Goal: Task Accomplishment & Management: Manage account settings

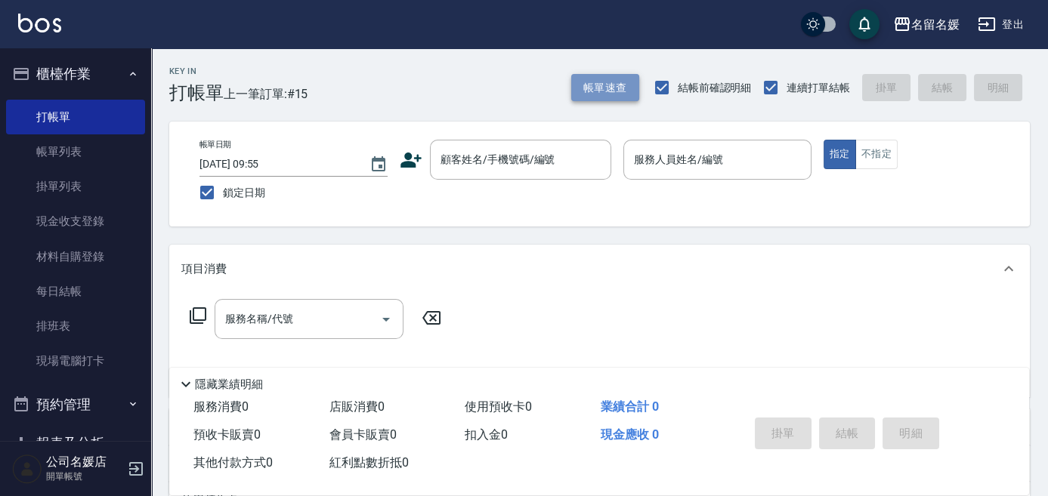
click at [598, 85] on button "帳單速查" at bounding box center [605, 88] width 68 height 28
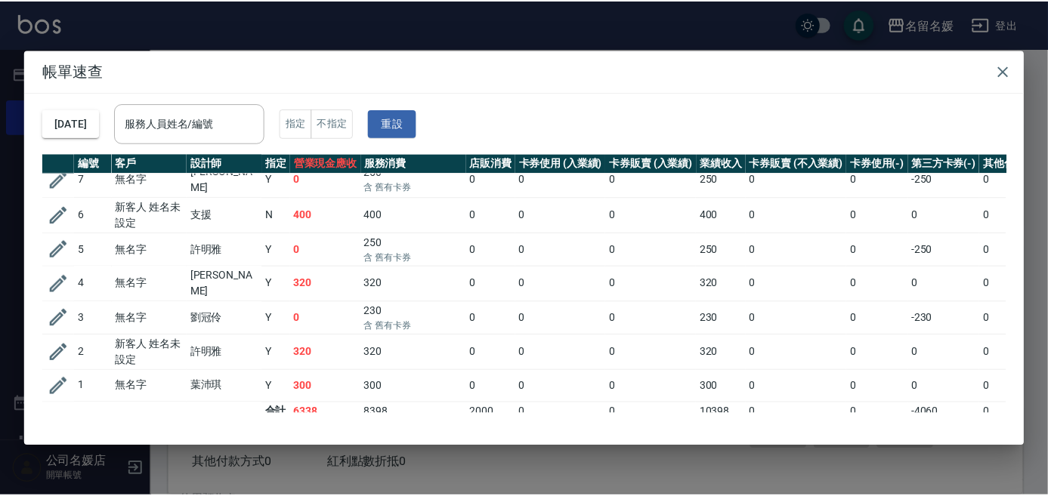
scroll to position [219, 0]
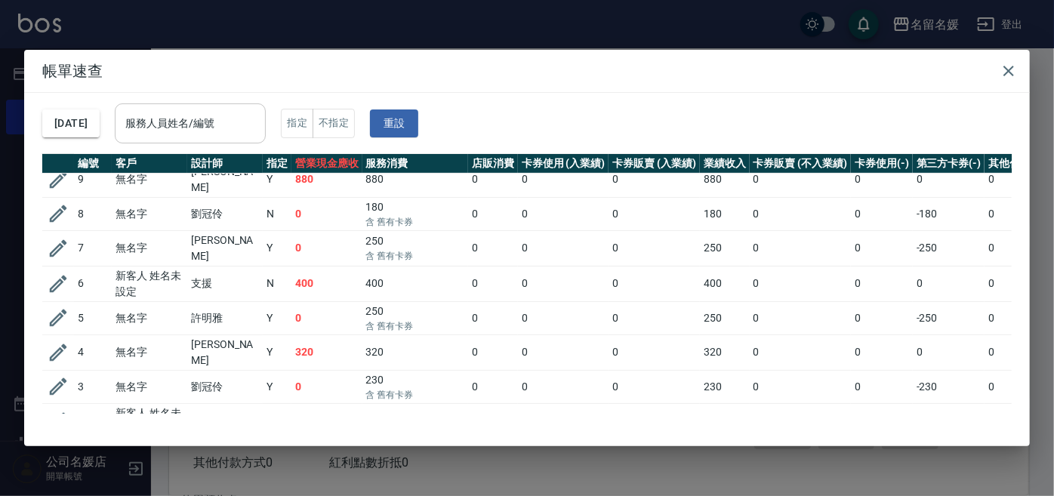
click at [196, 122] on div "服務人員姓名/編號 服務人員姓名/編號" at bounding box center [190, 123] width 151 height 40
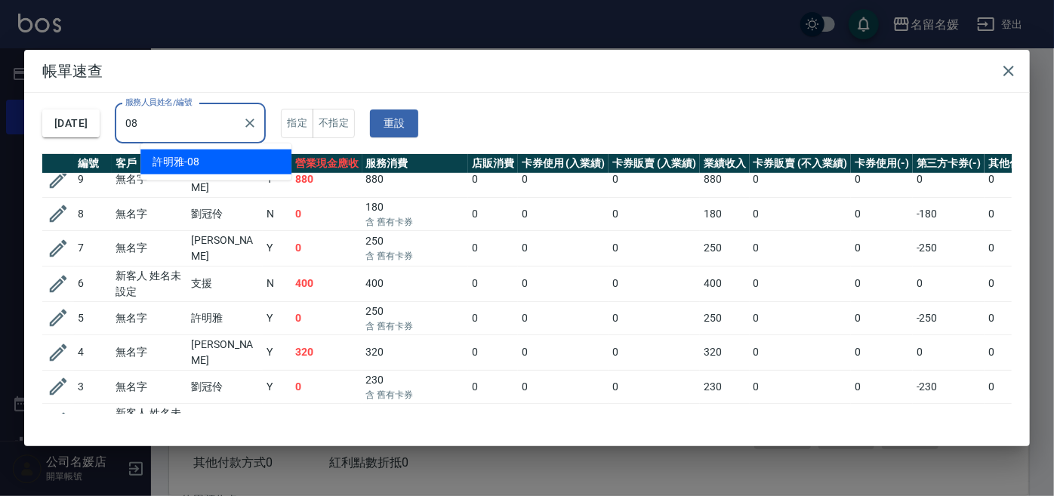
click at [215, 164] on div "[PERSON_NAME]-08" at bounding box center [215, 162] width 151 height 25
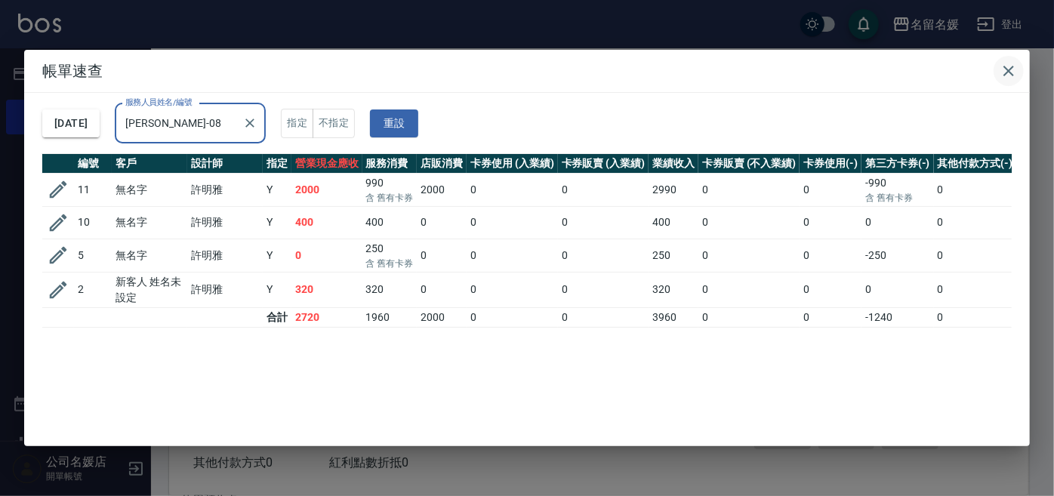
type input "[PERSON_NAME]-08"
click at [1010, 67] on icon "button" at bounding box center [1009, 71] width 18 height 18
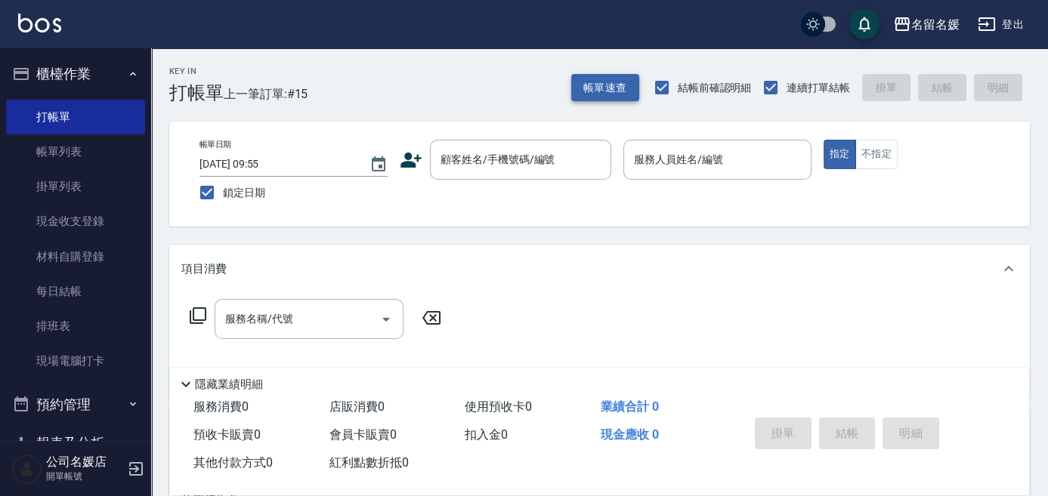
click at [603, 89] on button "帳單速查" at bounding box center [605, 88] width 68 height 28
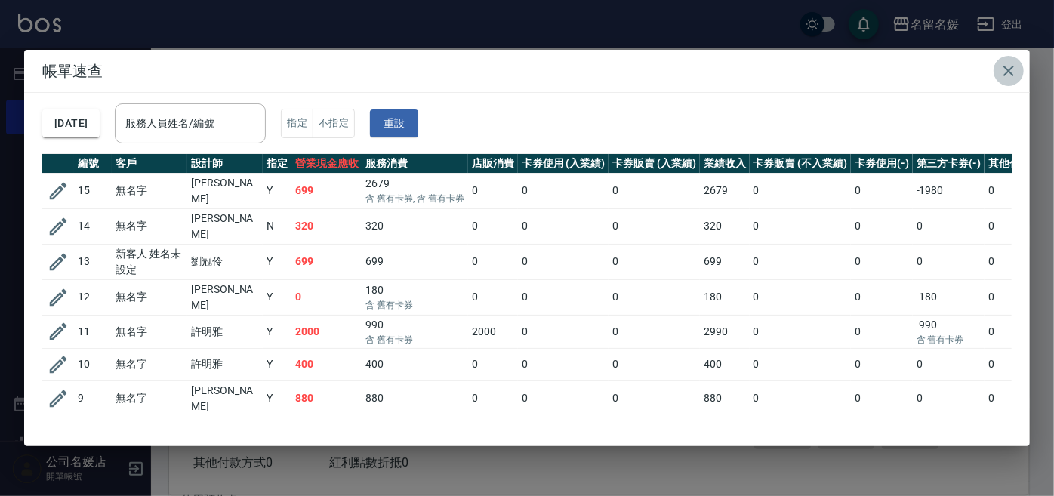
click at [1005, 69] on icon "button" at bounding box center [1009, 71] width 18 height 18
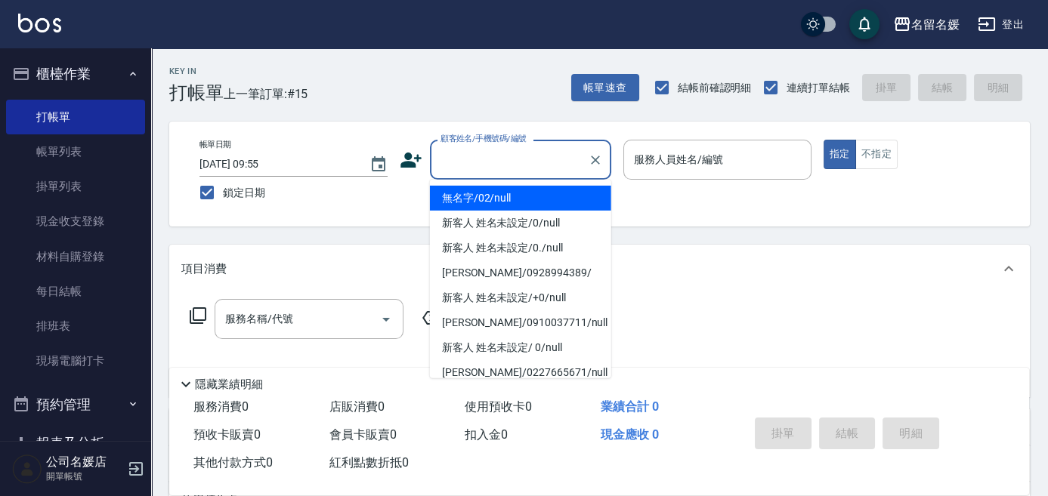
click at [480, 165] on input "顧客姓名/手機號碼/編號" at bounding box center [509, 160] width 145 height 26
click at [497, 198] on li "無名字/02/null" at bounding box center [520, 198] width 181 height 25
type input "無名字/02/null"
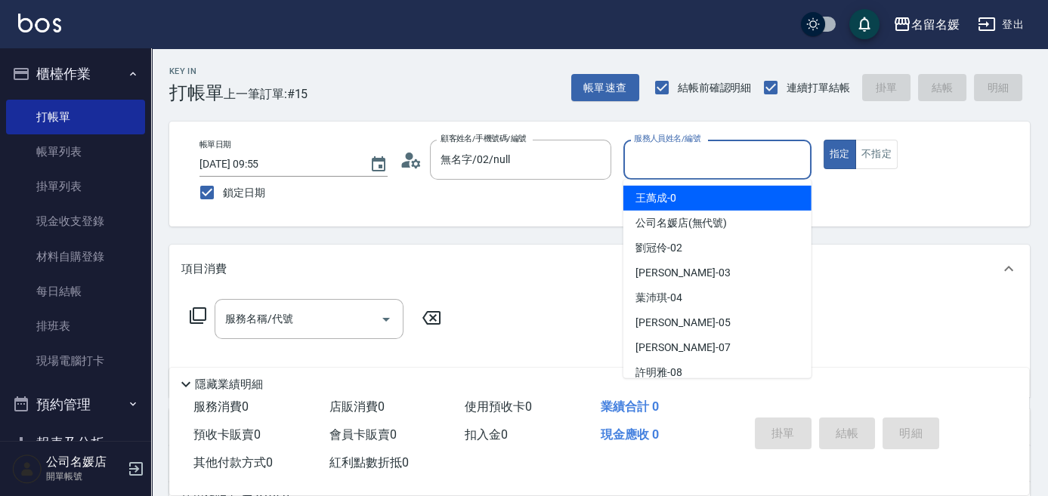
click at [705, 156] on input "服務人員姓名/編號" at bounding box center [717, 160] width 174 height 26
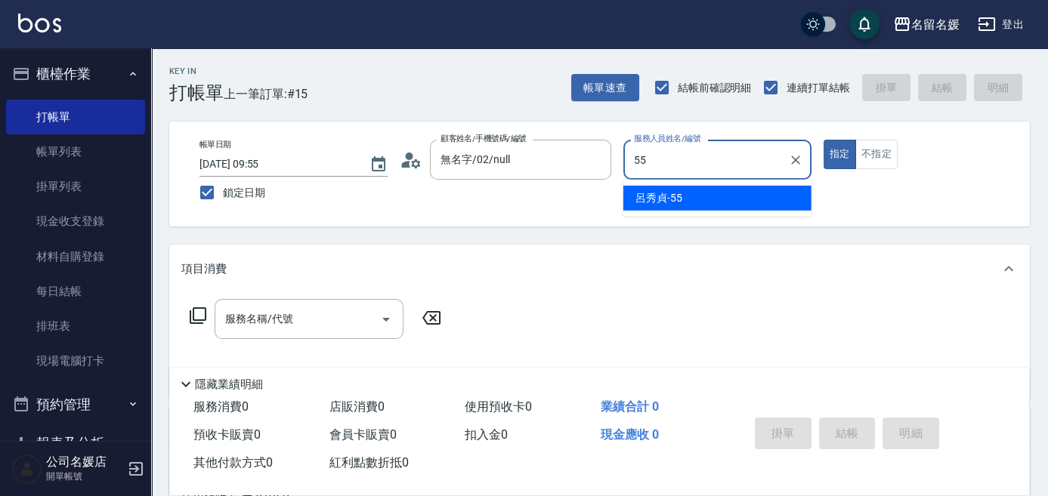
type input "55"
type button "true"
type input "[PERSON_NAME]-55"
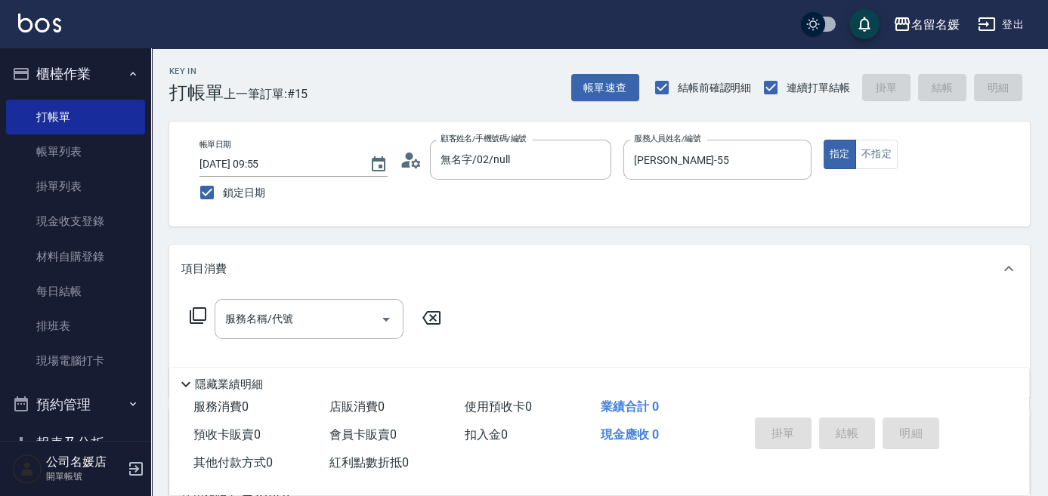
click at [194, 317] on icon at bounding box center [198, 316] width 18 height 18
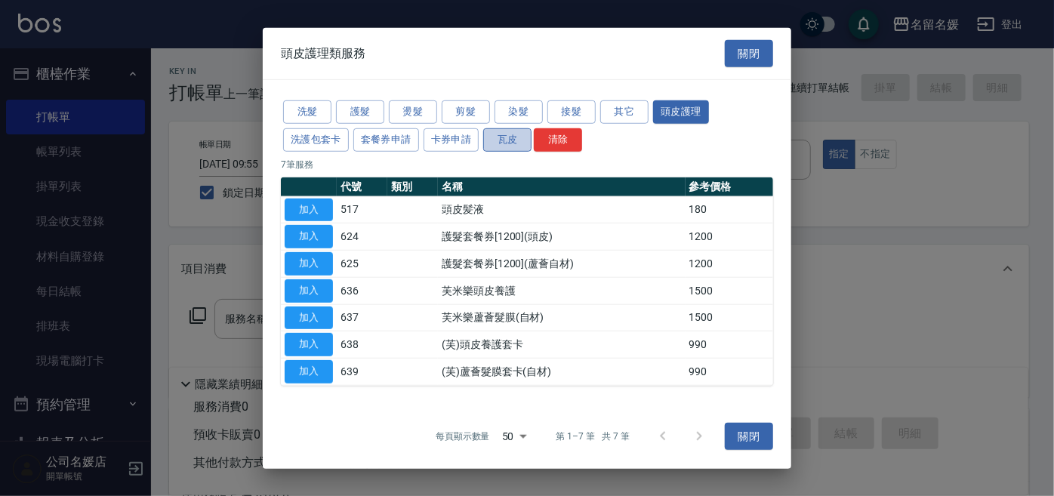
click at [515, 141] on button "瓦皮" at bounding box center [507, 139] width 48 height 23
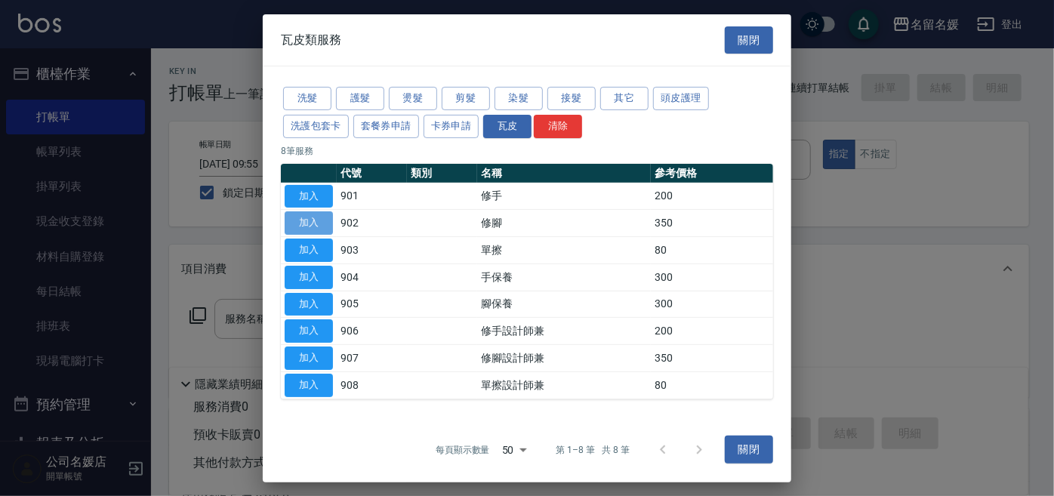
click at [322, 227] on button "加入" at bounding box center [309, 223] width 48 height 23
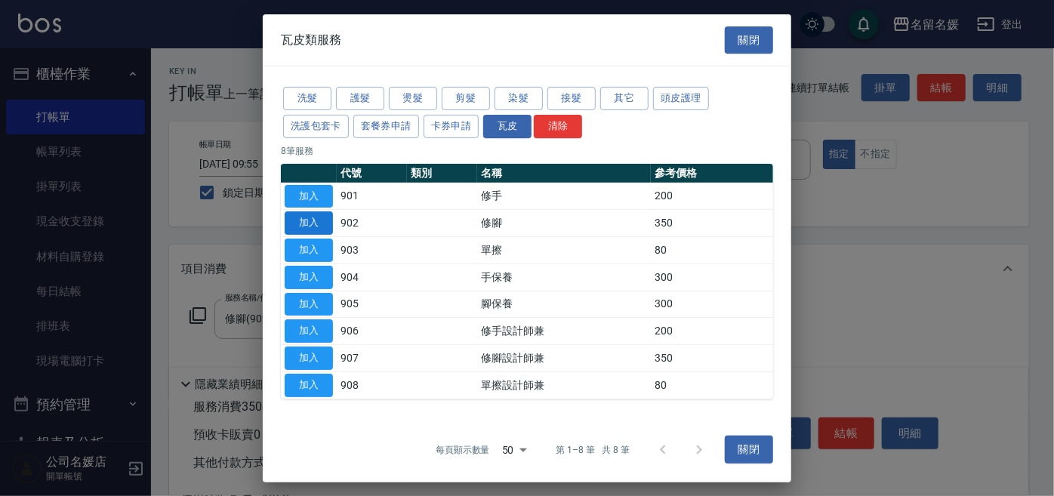
type input "修腳(902)"
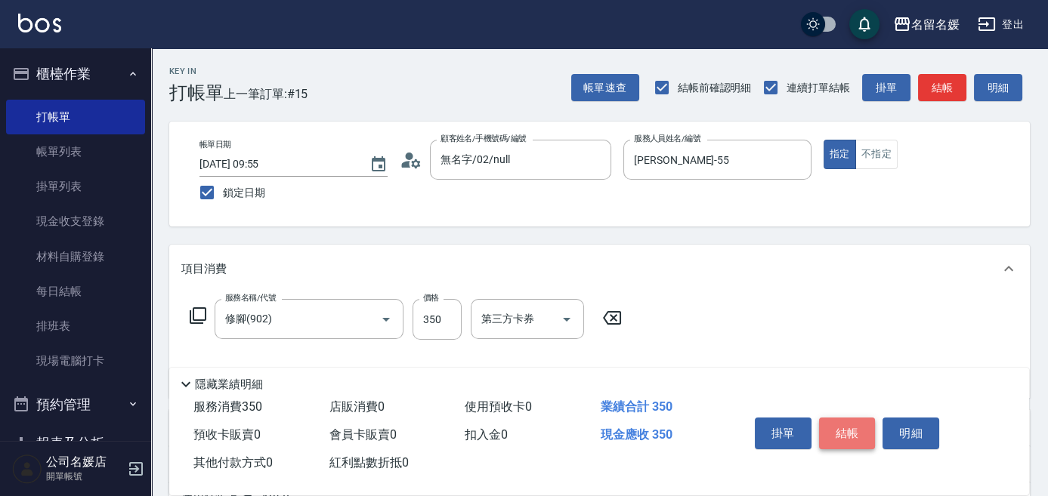
click at [850, 426] on button "結帳" at bounding box center [847, 434] width 57 height 32
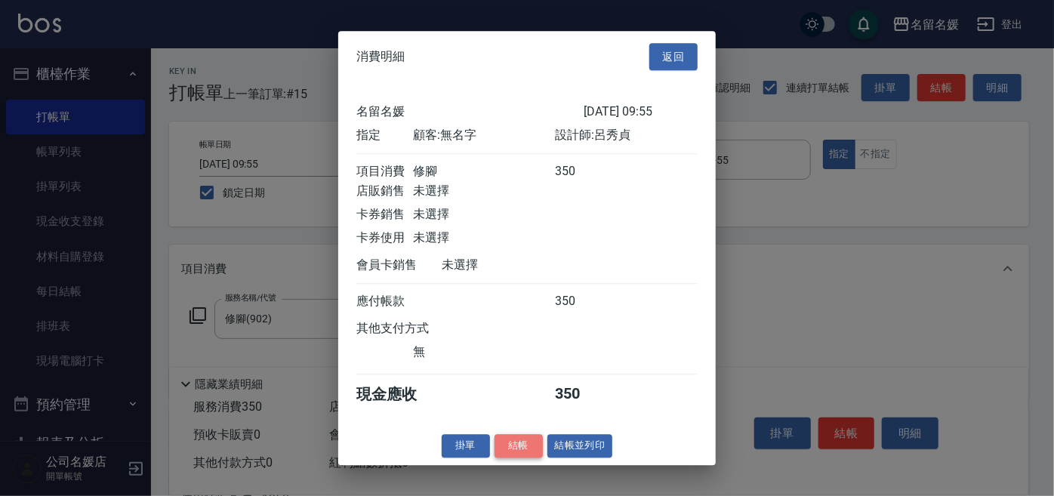
drag, startPoint x: 509, startPoint y: 452, endPoint x: 494, endPoint y: 439, distance: 20.3
click at [507, 452] on button "結帳" at bounding box center [519, 445] width 48 height 23
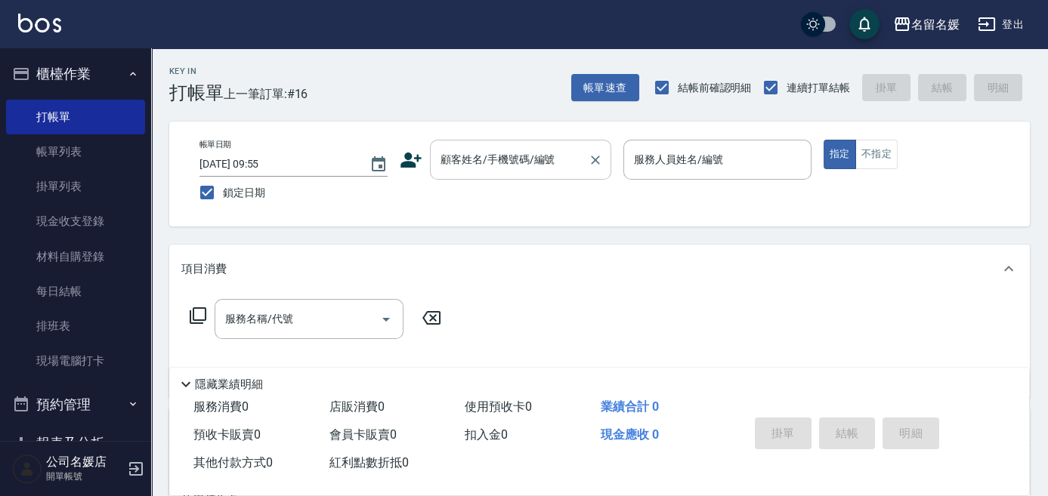
drag, startPoint x: 499, startPoint y: 131, endPoint x: 495, endPoint y: 150, distance: 19.4
click at [497, 135] on div "帳單日期 [DATE] 09:55 鎖定日期 顧客姓名/手機號碼/編號 顧客姓名/手機號碼/編號 服務人員姓名/編號 服務人員姓名/編號 指定 不指定" at bounding box center [599, 174] width 860 height 105
click at [493, 159] on div "顧客姓名/手機號碼/編號 顧客姓名/手機號碼/編號" at bounding box center [520, 160] width 181 height 40
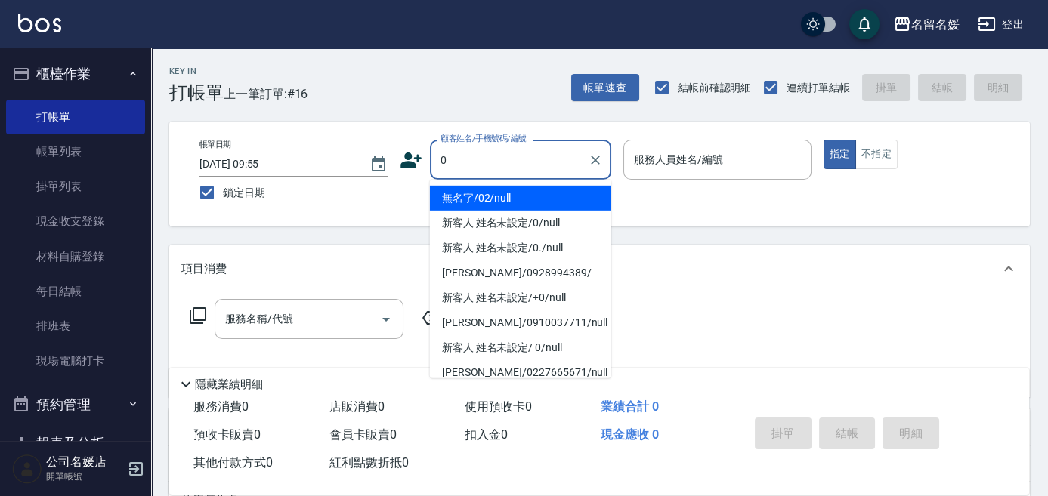
type input "0"
type input "03"
type input "無名字/02/null"
type input "[PERSON_NAME]-03"
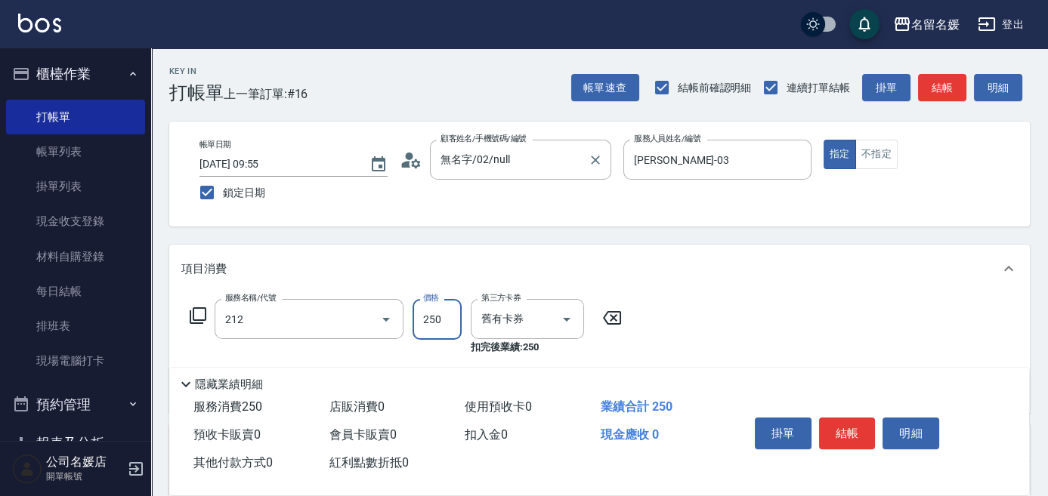
type input "洗髮券-(卡)250(212)"
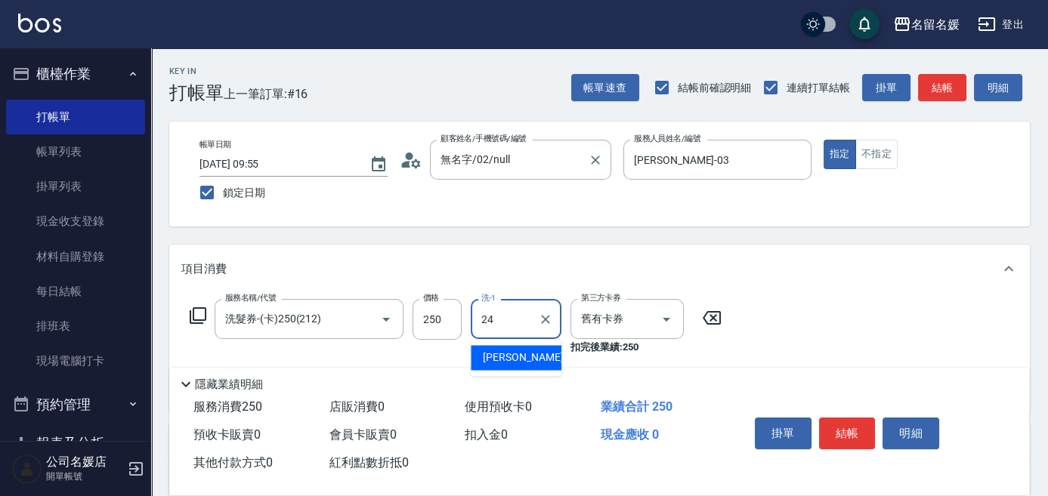
type input "[PERSON_NAME]-24"
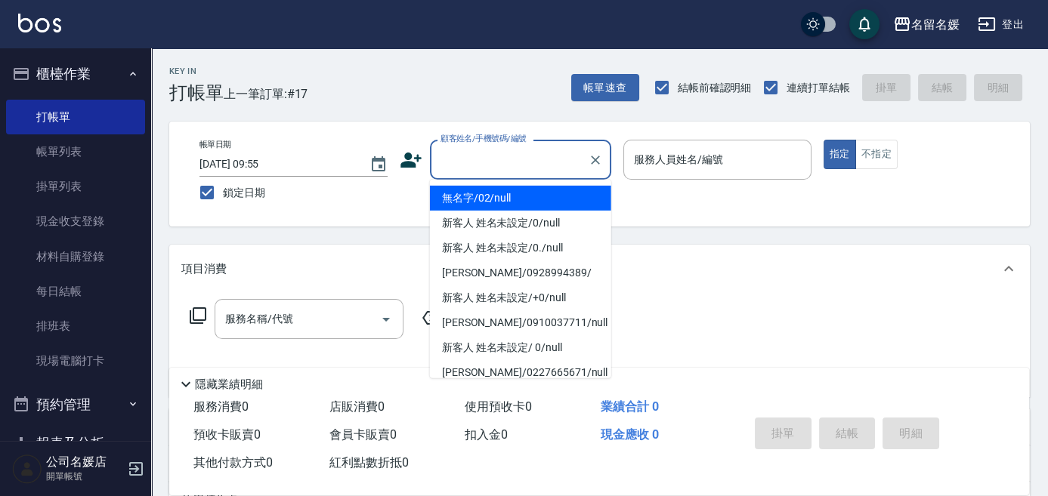
click at [480, 153] on input "顧客姓名/手機號碼/編號" at bounding box center [509, 160] width 145 height 26
drag, startPoint x: 513, startPoint y: 198, endPoint x: 676, endPoint y: 162, distance: 167.0
click at [516, 197] on li "無名字/02/null" at bounding box center [520, 198] width 181 height 25
click at [676, 164] on label "服務人員姓名/編號" at bounding box center [678, 159] width 89 height 15
click at [676, 164] on input "服務人員姓名/編號" at bounding box center [717, 160] width 174 height 26
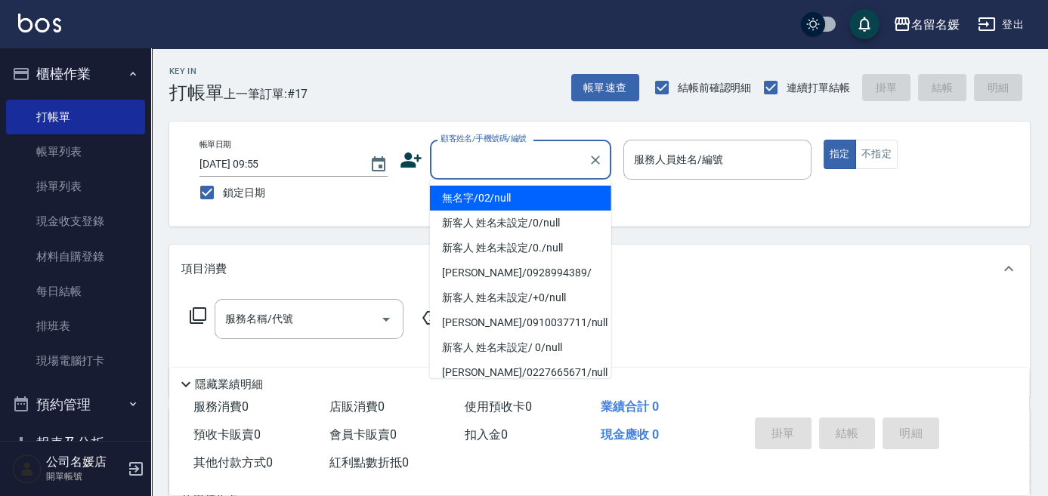
type input "無名字/02/null"
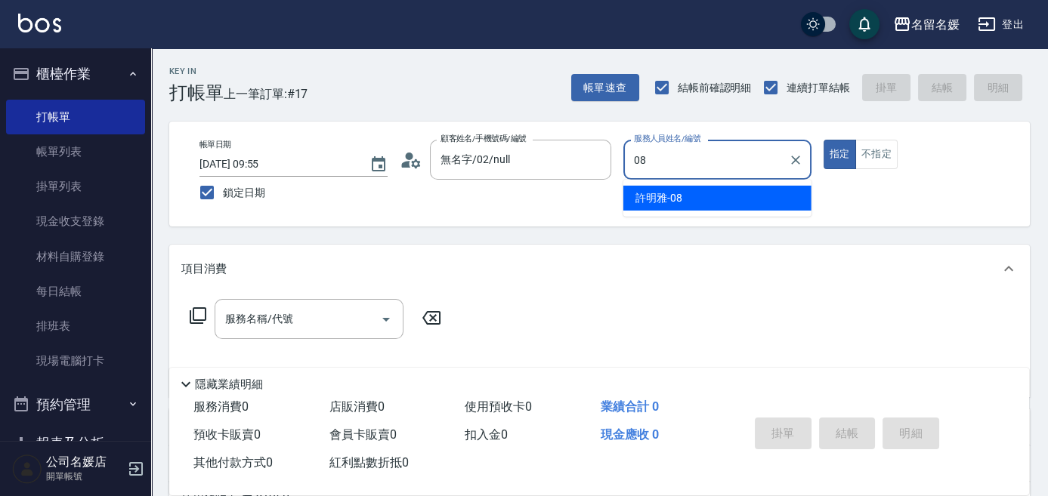
type input "[PERSON_NAME]-08"
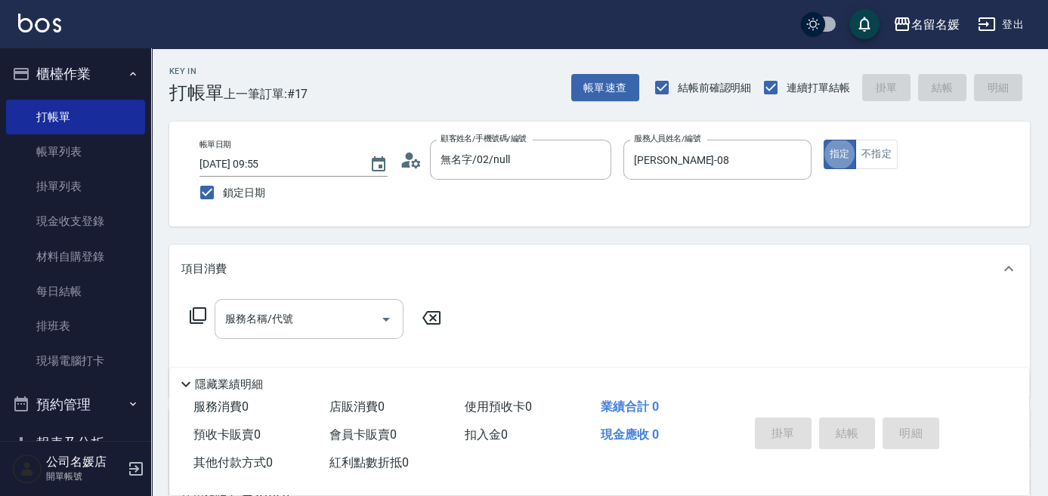
click at [360, 307] on input "服務名稱/代號" at bounding box center [297, 319] width 153 height 26
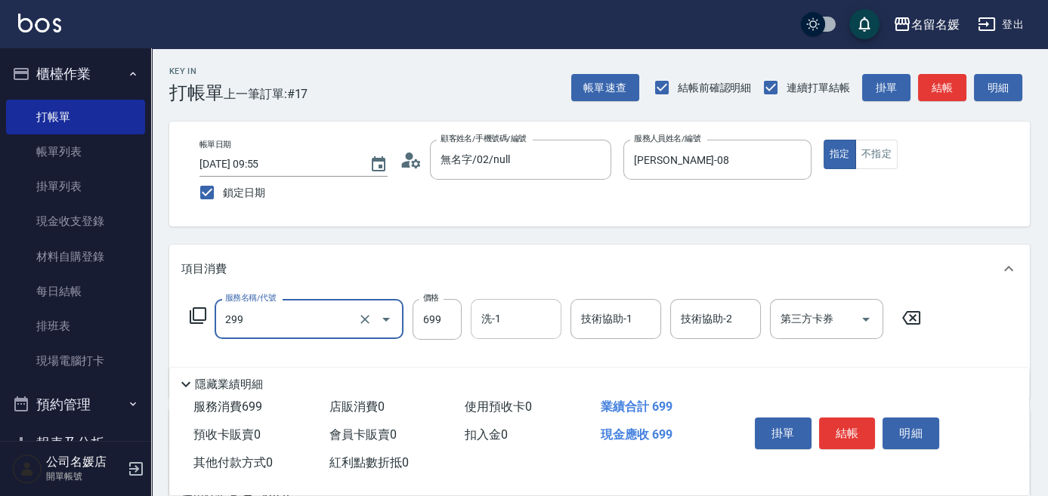
click at [530, 318] on input "洗-1" at bounding box center [515, 319] width 77 height 26
type input "滾珠洗髮699(299)"
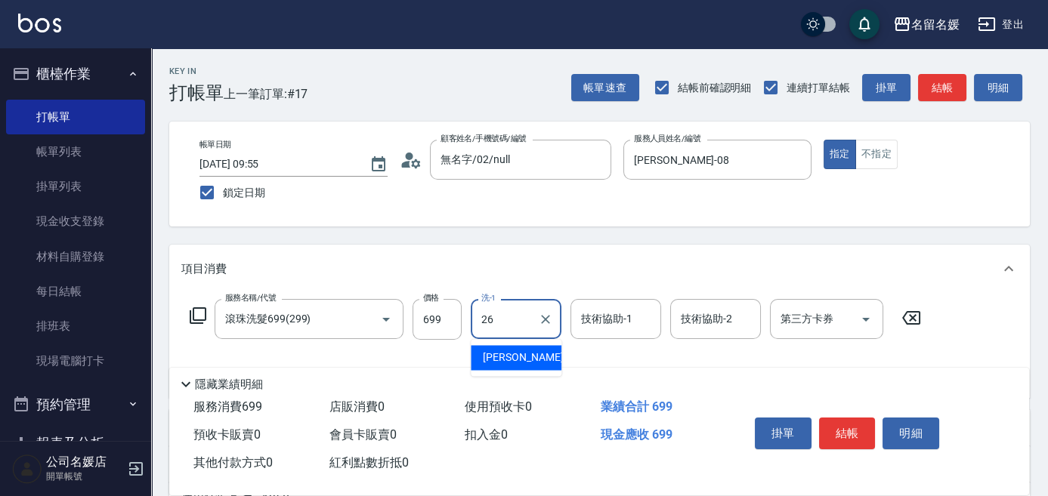
type input "[PERSON_NAME]-26"
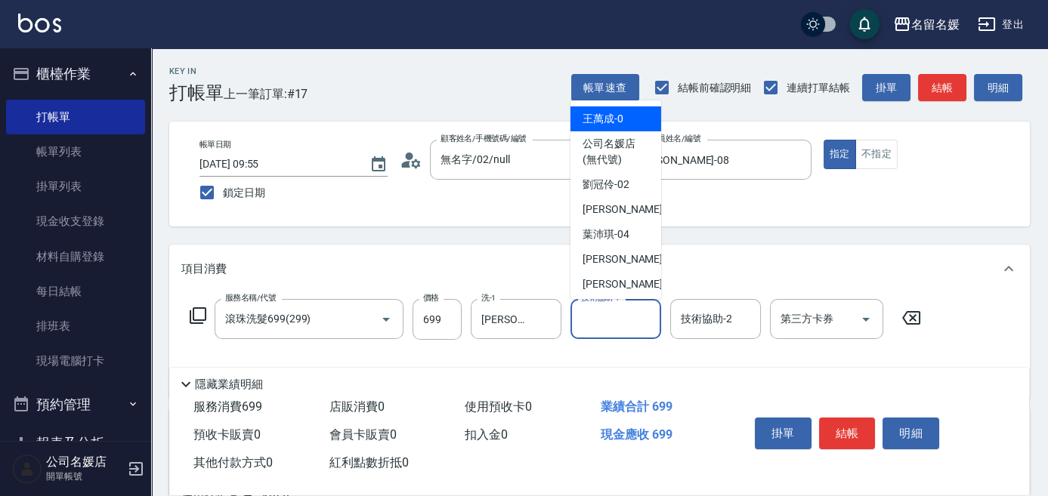
click at [608, 321] on input "技術協助-1" at bounding box center [615, 319] width 77 height 26
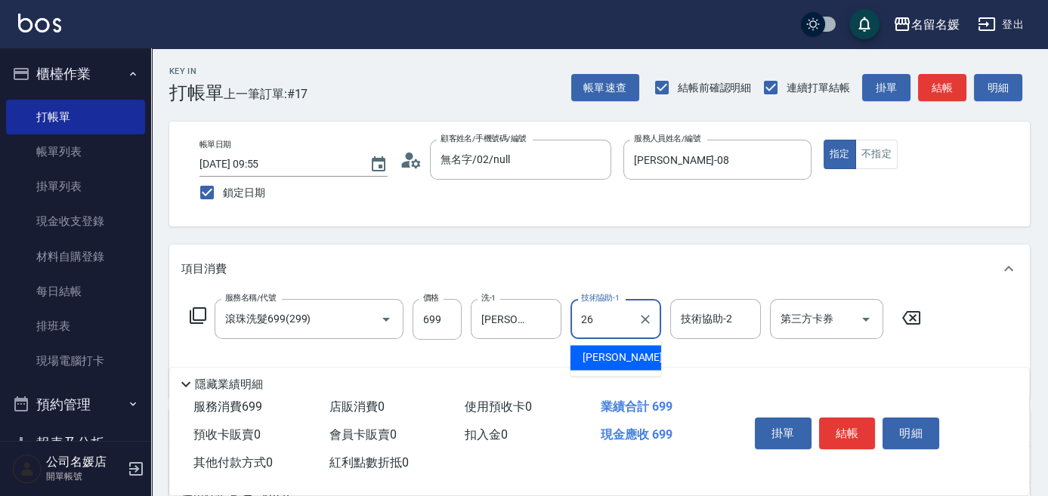
type input "[PERSON_NAME]-26"
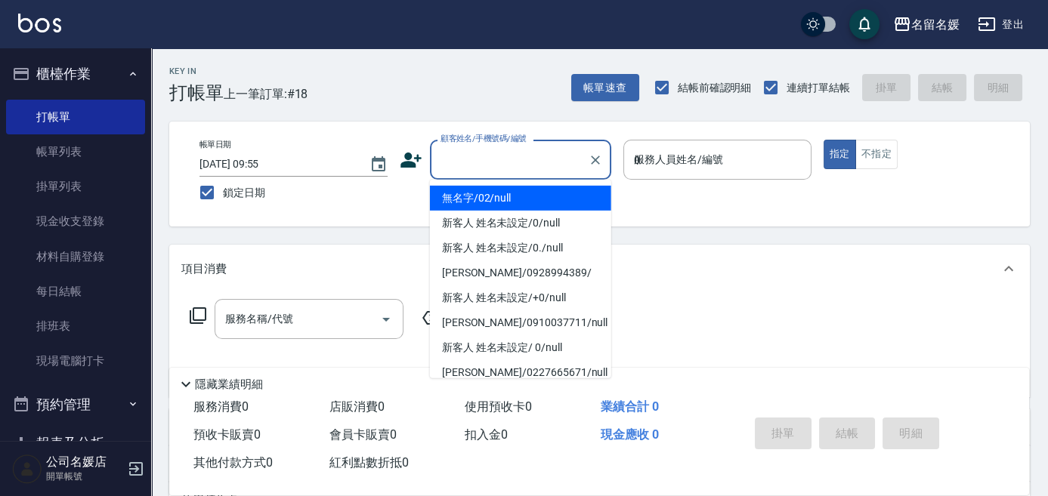
type input "03"
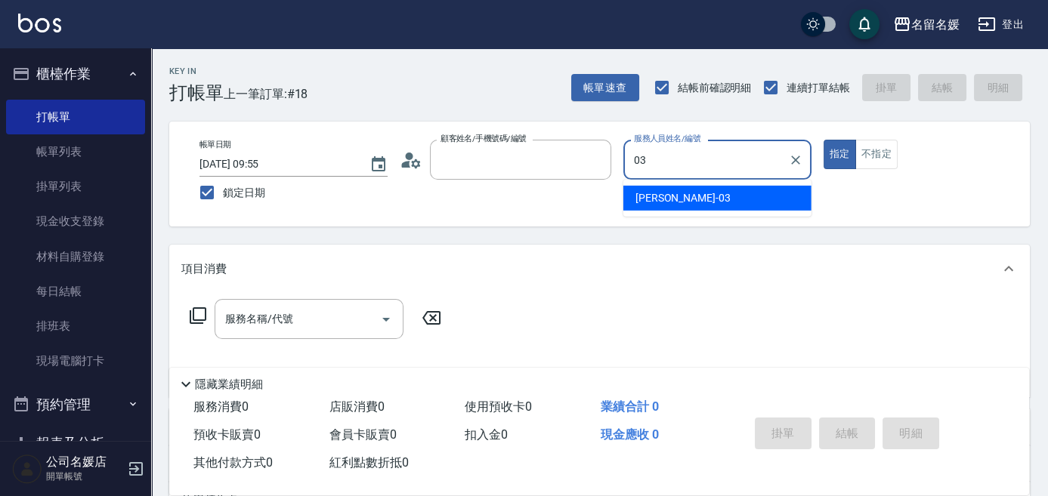
type input "無名字/02/null"
type input "[PERSON_NAME]-03"
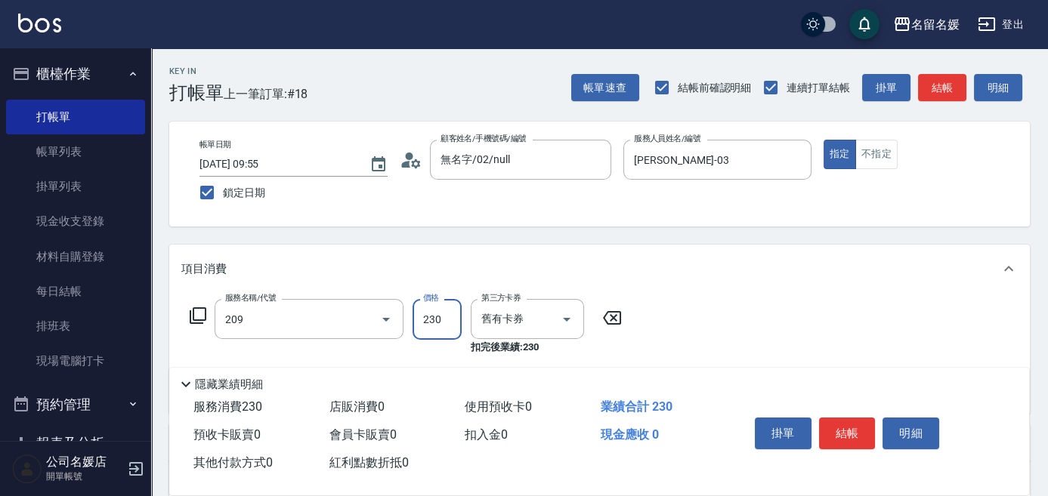
type input "洗髮券-(卡)230(209)"
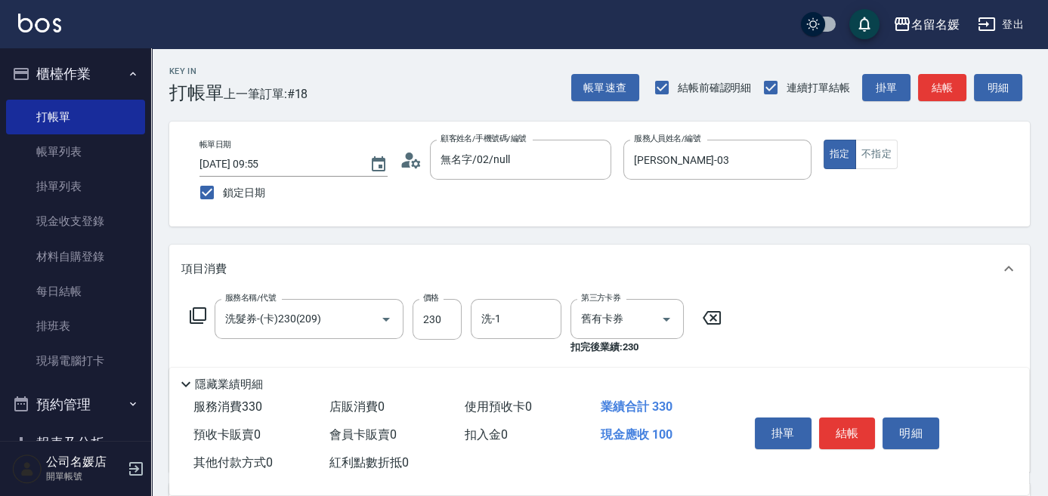
type input "[PERSON_NAME].玻酸.晶膜.水療(635)"
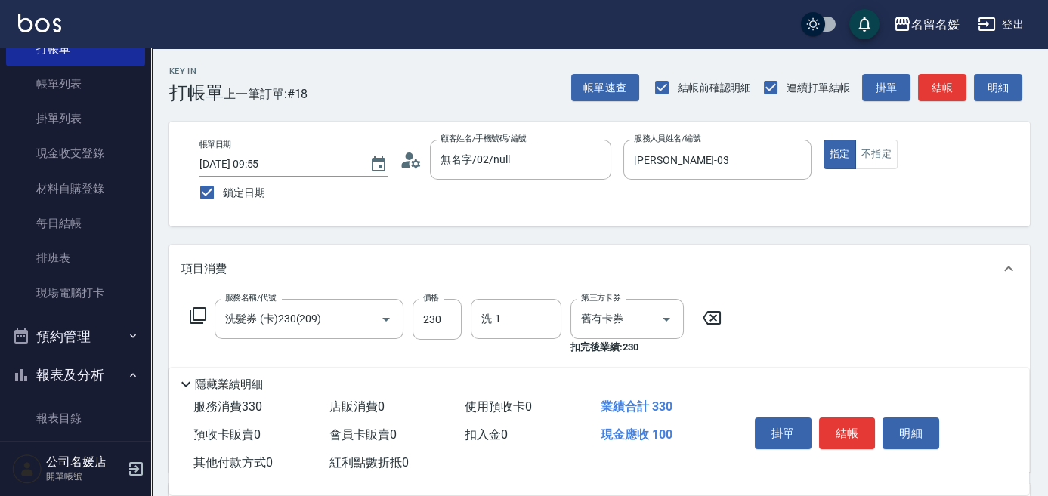
scroll to position [205, 0]
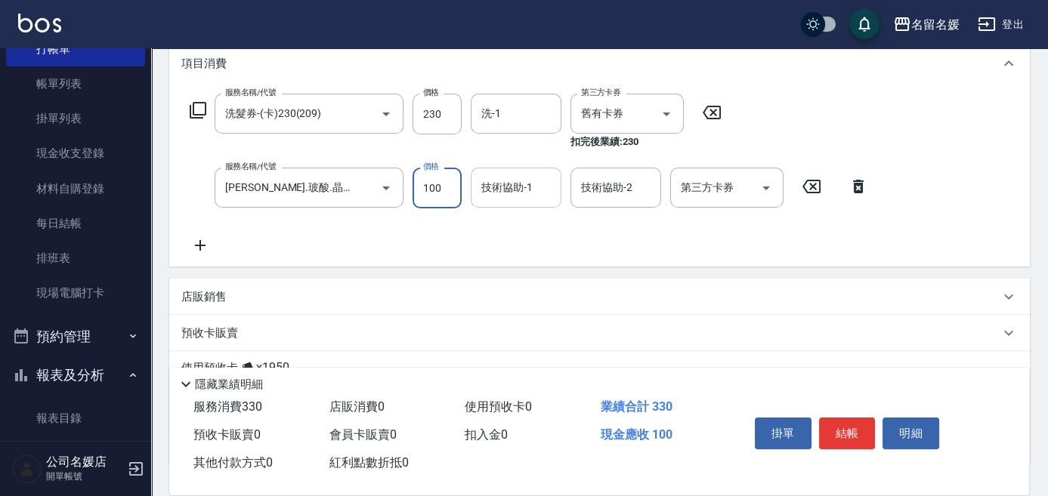
click at [484, 199] on input "技術協助-1" at bounding box center [515, 187] width 77 height 26
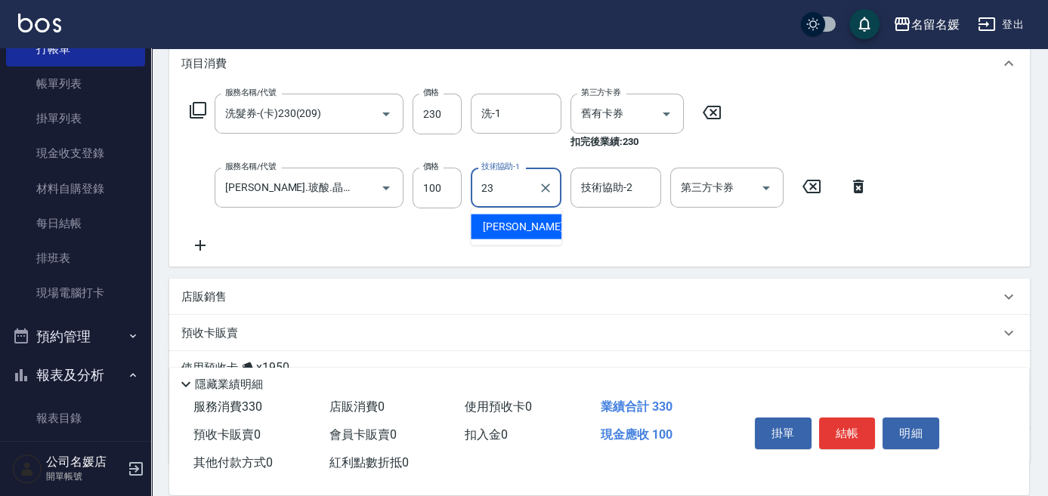
click at [517, 216] on div "[PERSON_NAME]-23" at bounding box center [516, 227] width 91 height 25
type input "[PERSON_NAME]-23"
click at [519, 124] on input "洗-1" at bounding box center [515, 113] width 77 height 26
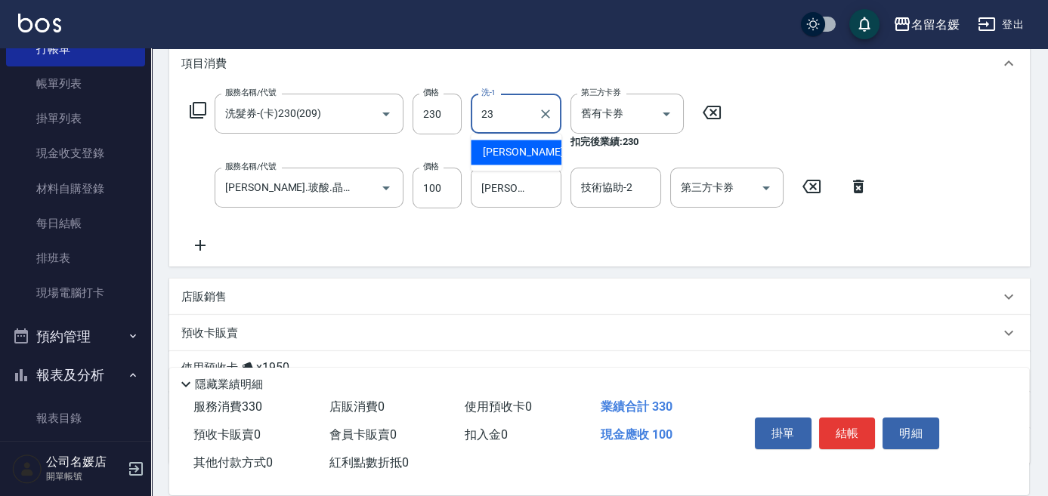
type input "[PERSON_NAME]-23"
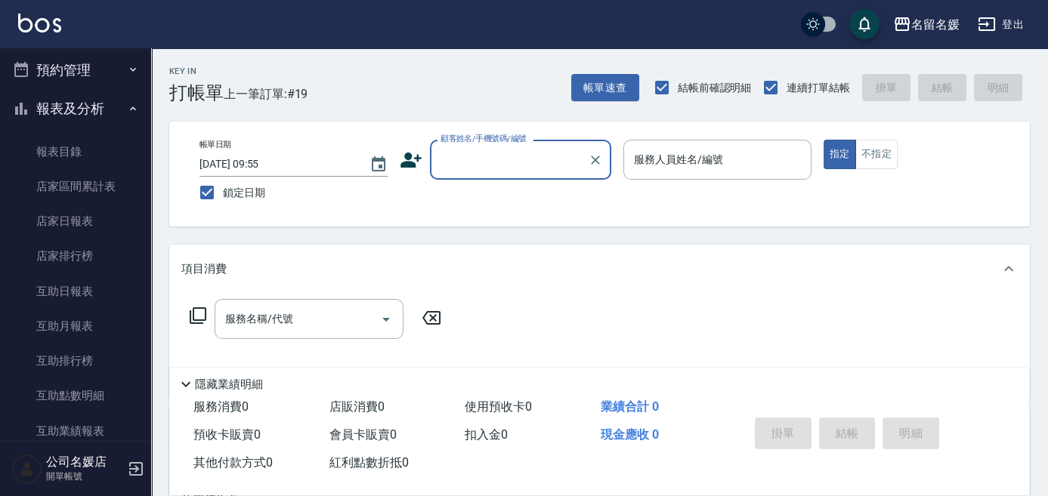
scroll to position [343, 0]
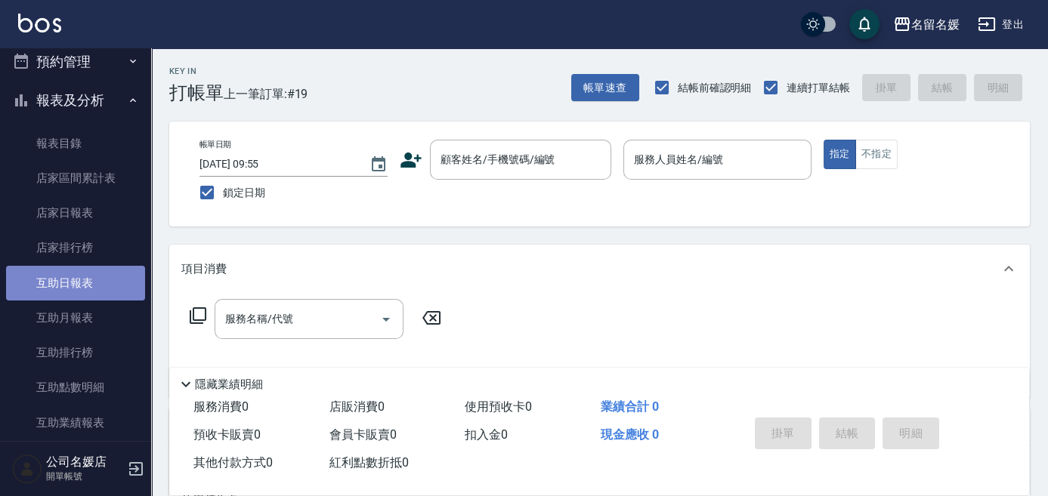
click at [97, 286] on link "互助日報表" at bounding box center [75, 283] width 139 height 35
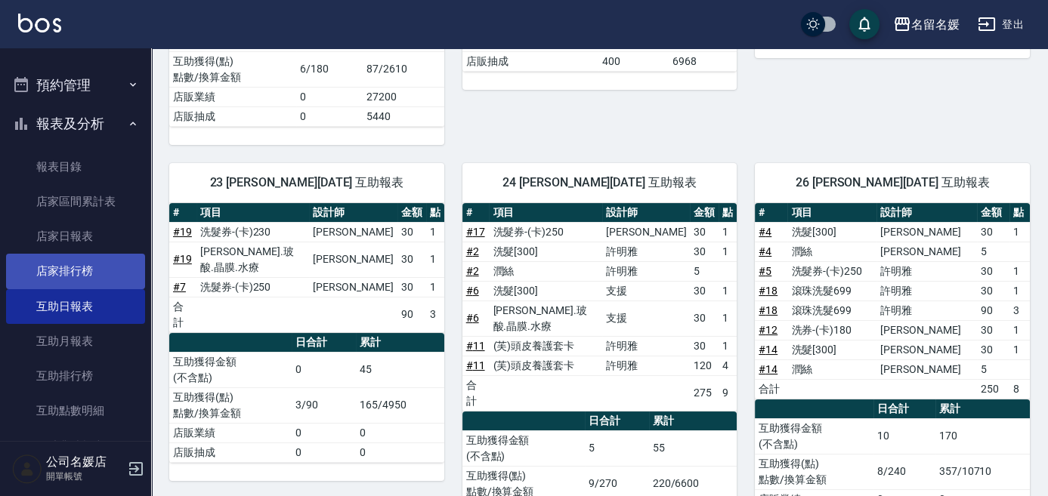
scroll to position [343, 0]
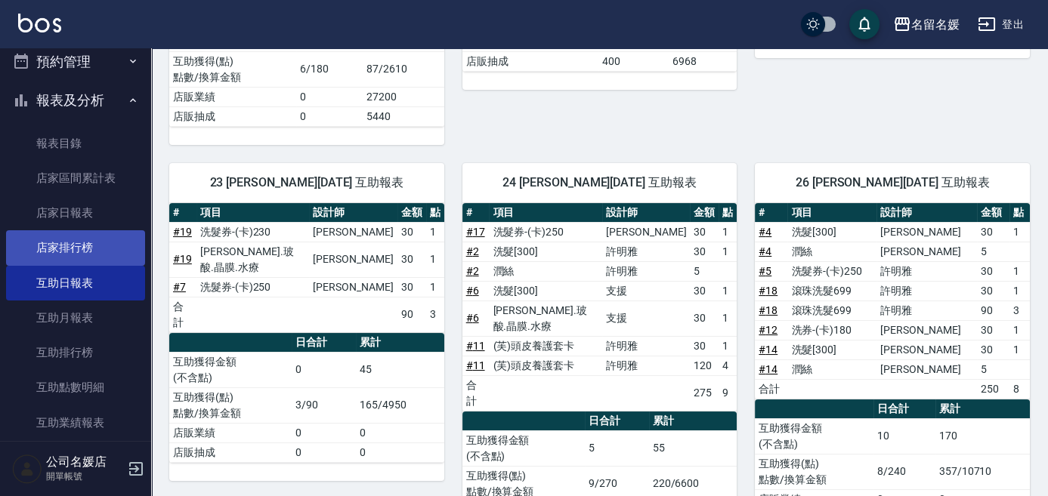
click at [100, 285] on link "互助日報表" at bounding box center [75, 283] width 139 height 35
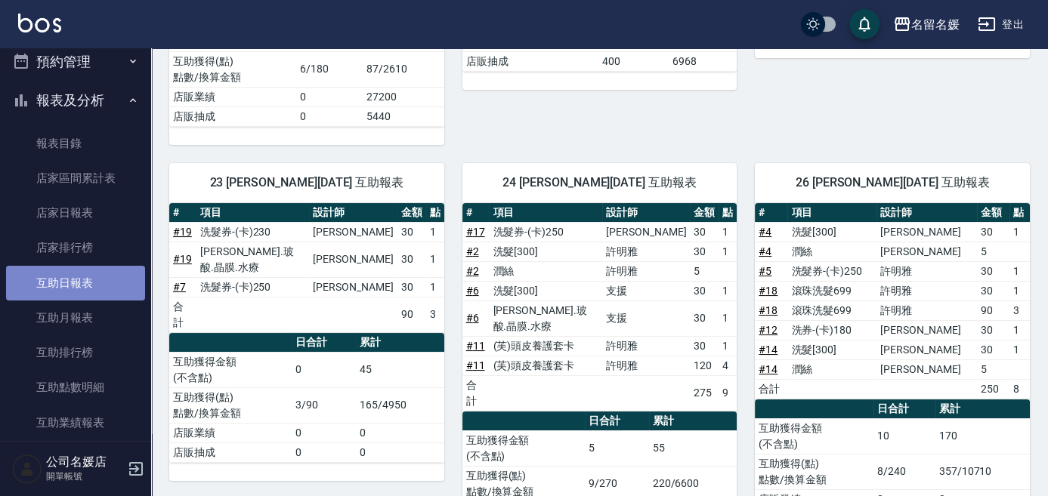
click at [99, 283] on link "互助日報表" at bounding box center [75, 283] width 139 height 35
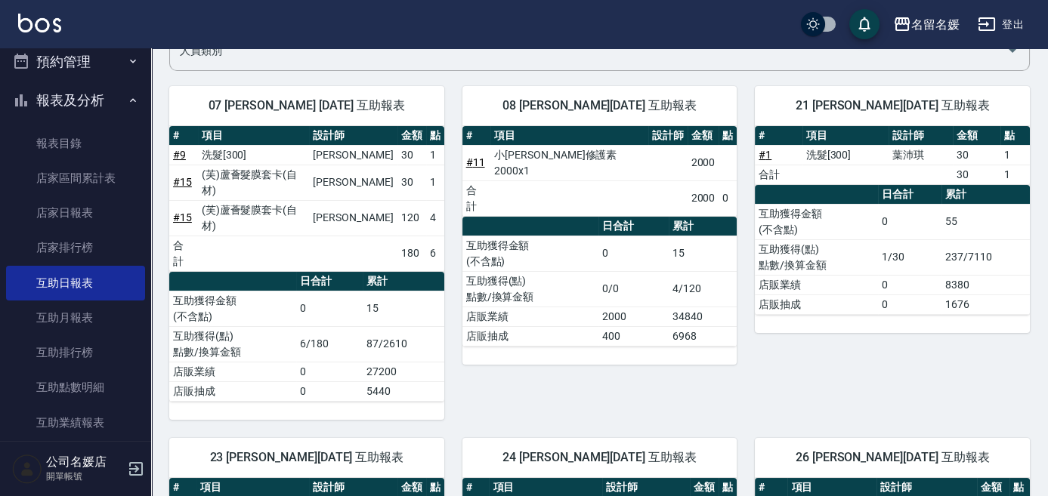
scroll to position [0, 0]
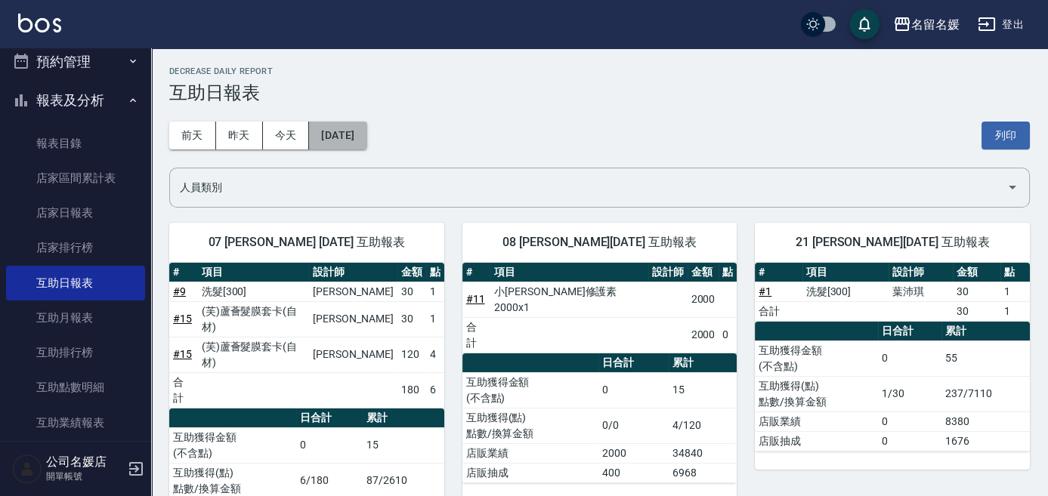
click at [365, 140] on button "[DATE]" at bounding box center [337, 136] width 57 height 28
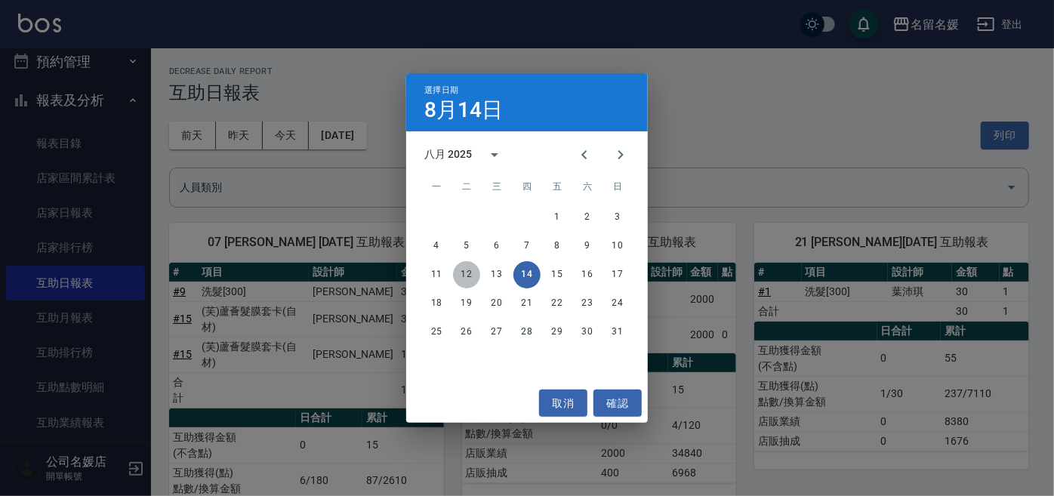
click at [474, 279] on button "12" at bounding box center [466, 274] width 27 height 27
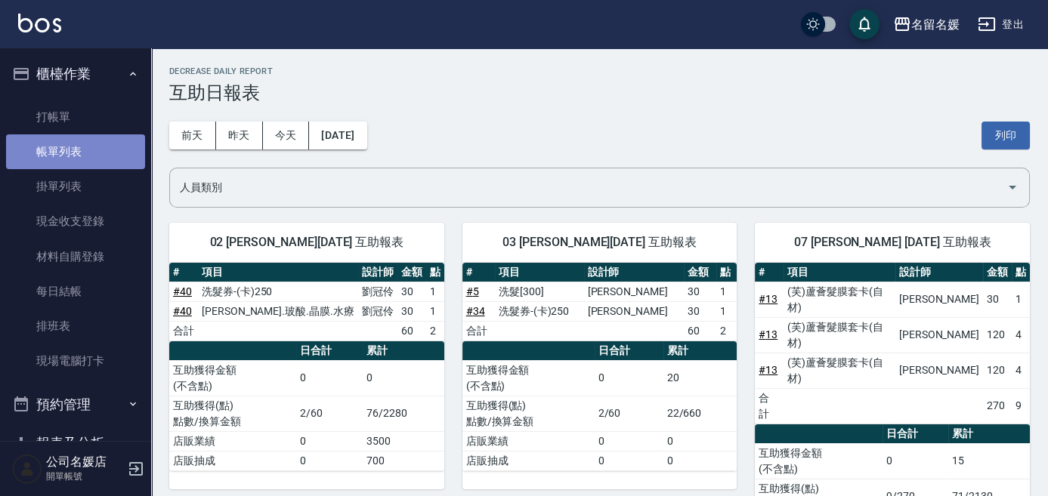
click at [119, 158] on link "帳單列表" at bounding box center [75, 151] width 139 height 35
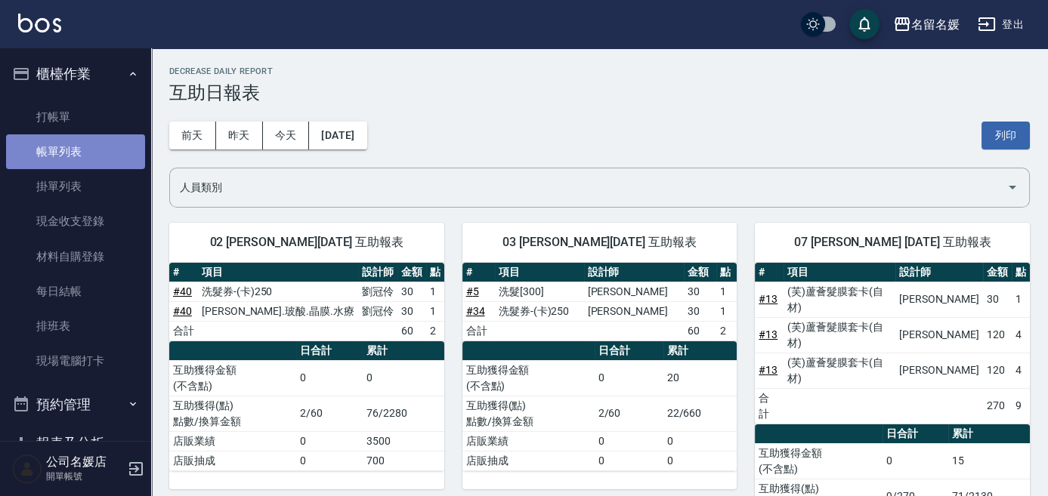
click at [119, 158] on link "帳單列表" at bounding box center [75, 151] width 139 height 35
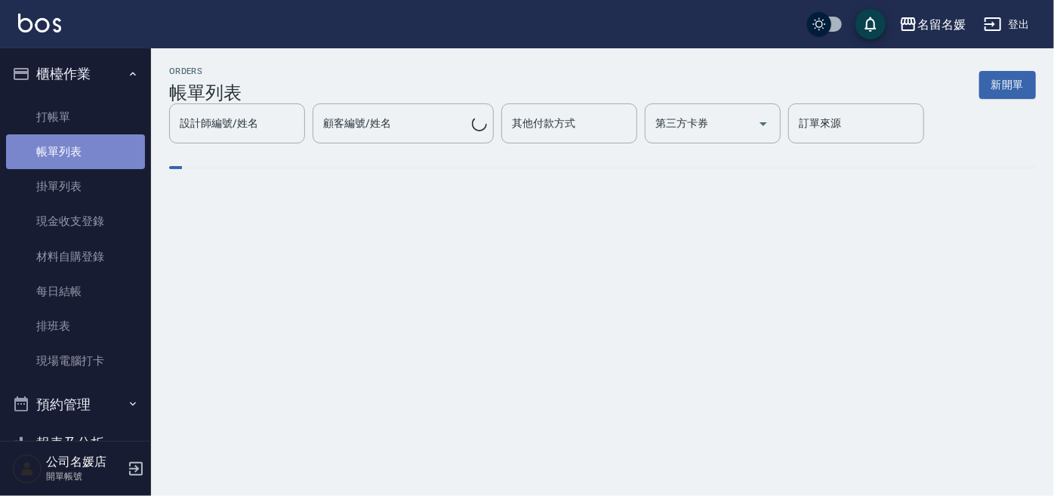
click at [119, 158] on link "帳單列表" at bounding box center [75, 151] width 139 height 35
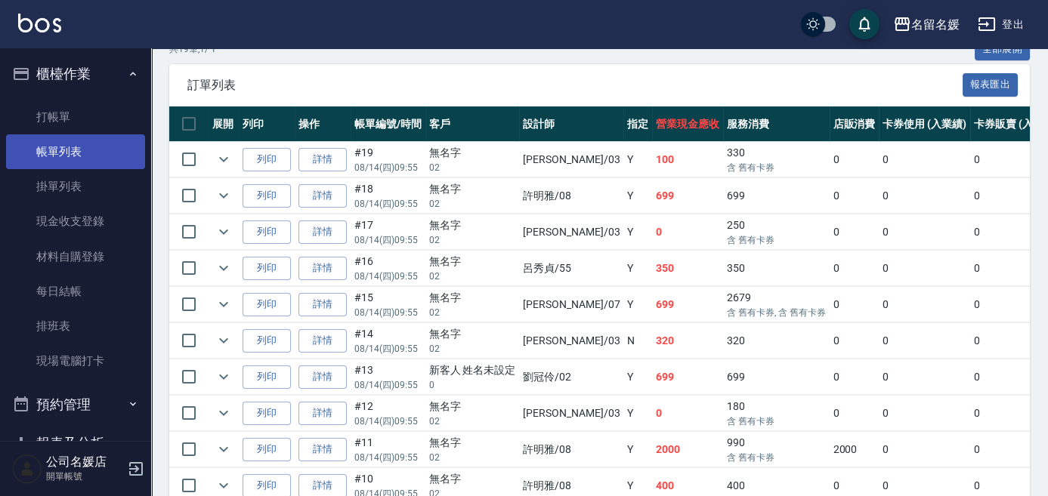
scroll to position [412, 0]
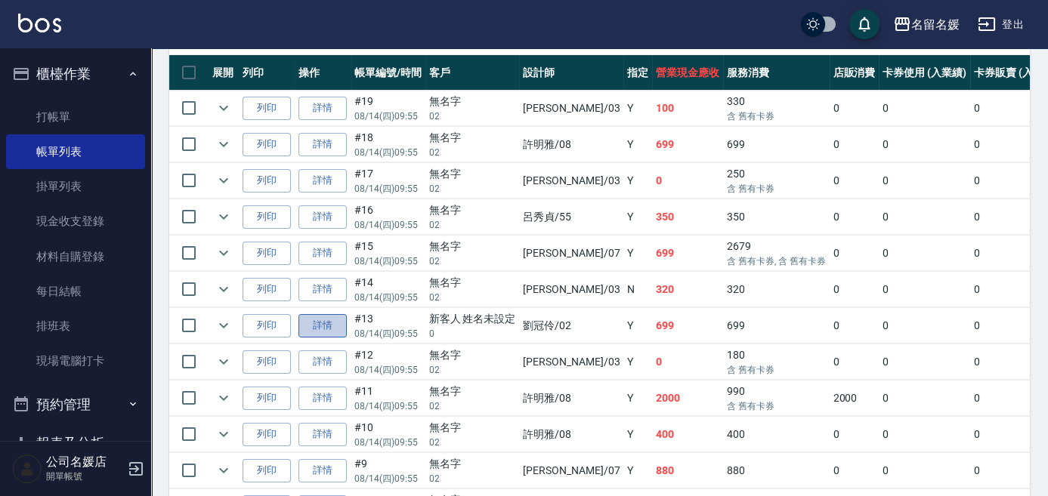
click at [314, 329] on link "詳情" at bounding box center [322, 325] width 48 height 23
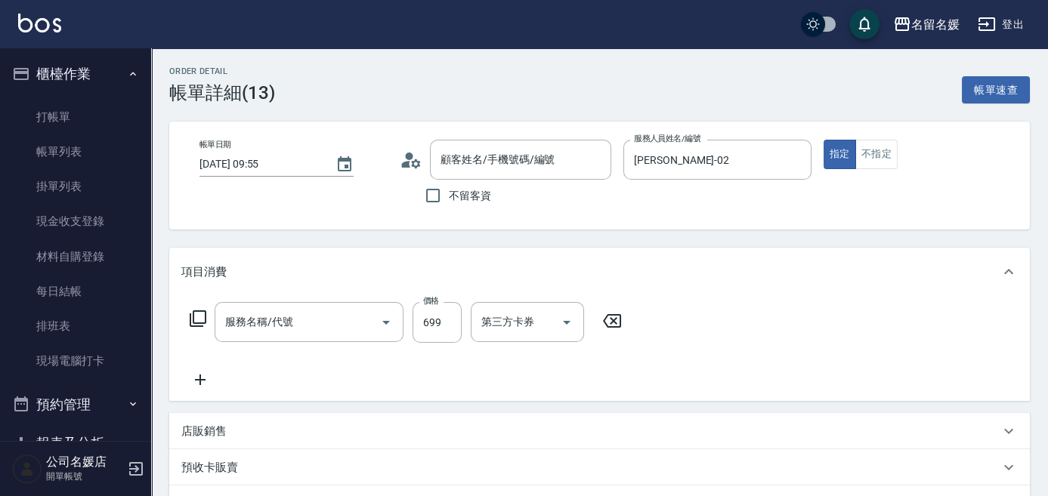
type input "[DATE] 09:55"
type input "[PERSON_NAME]-02"
type input "滾珠洗髮699(299)"
type input "新客人 姓名未設定/0/null"
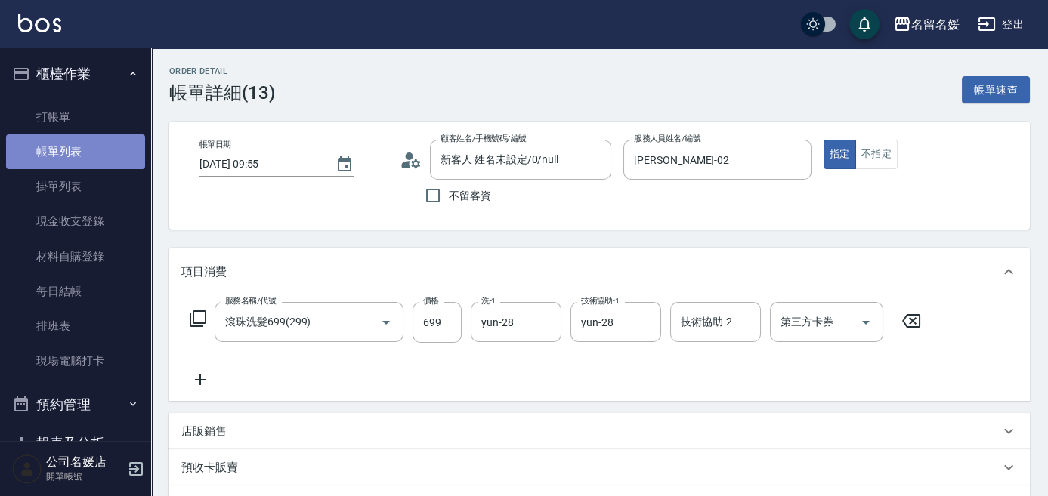
click at [94, 153] on link "帳單列表" at bounding box center [75, 151] width 139 height 35
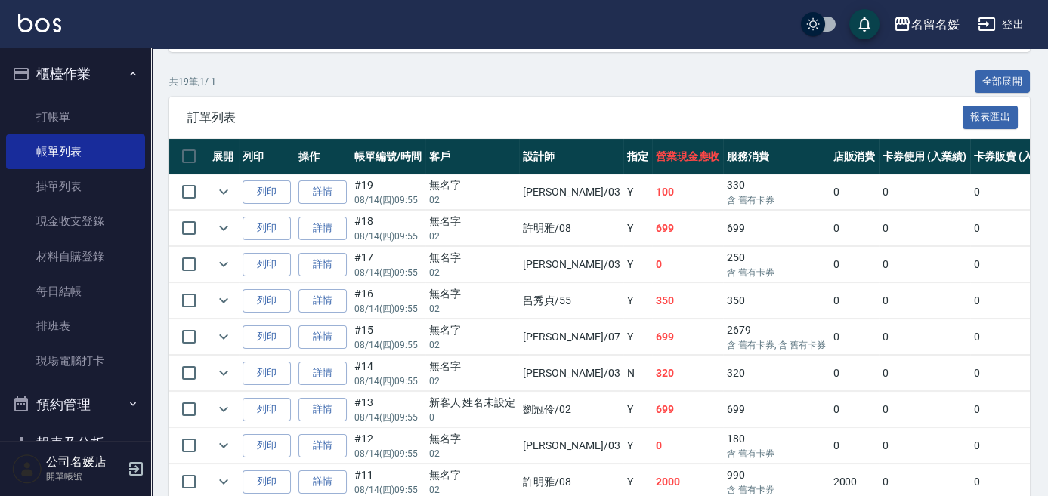
scroll to position [343, 0]
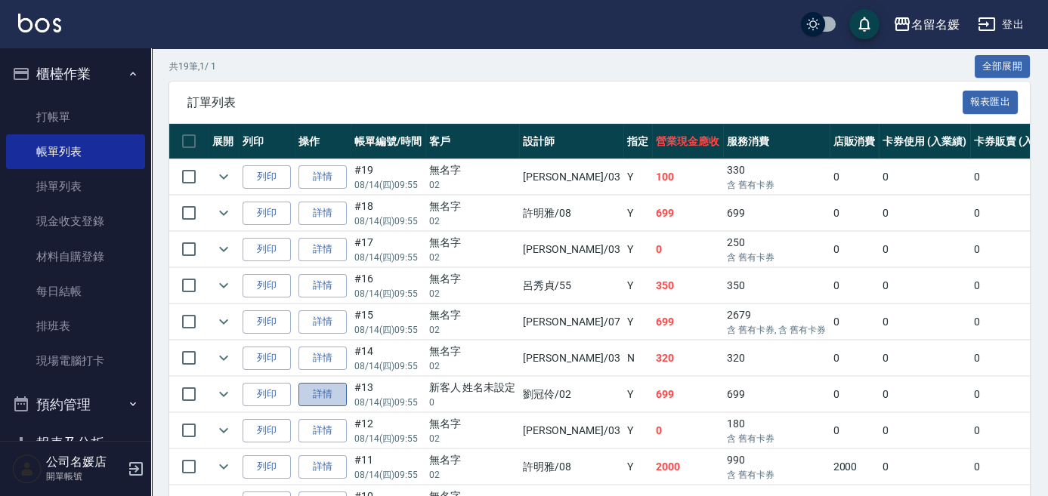
click at [323, 384] on link "詳情" at bounding box center [322, 394] width 48 height 23
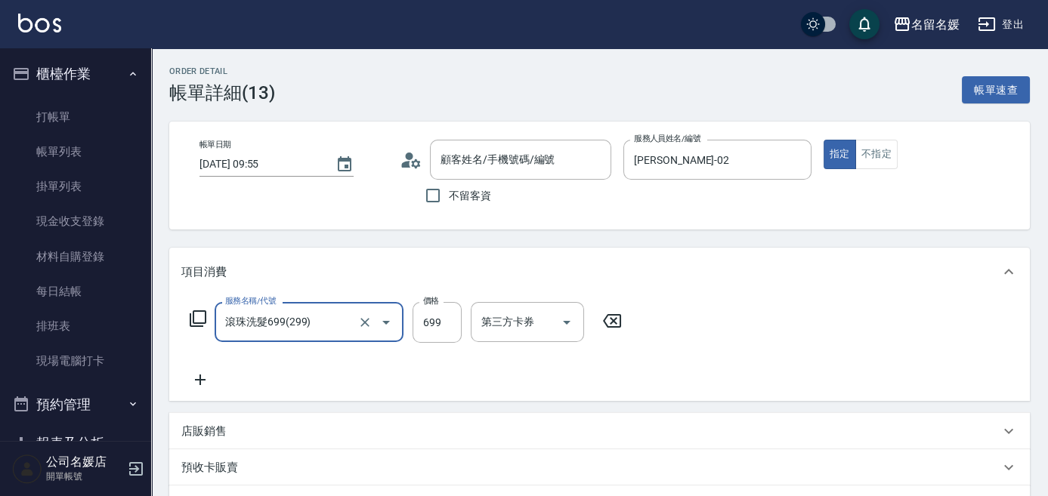
type input "新客人 姓名未設定/0/null"
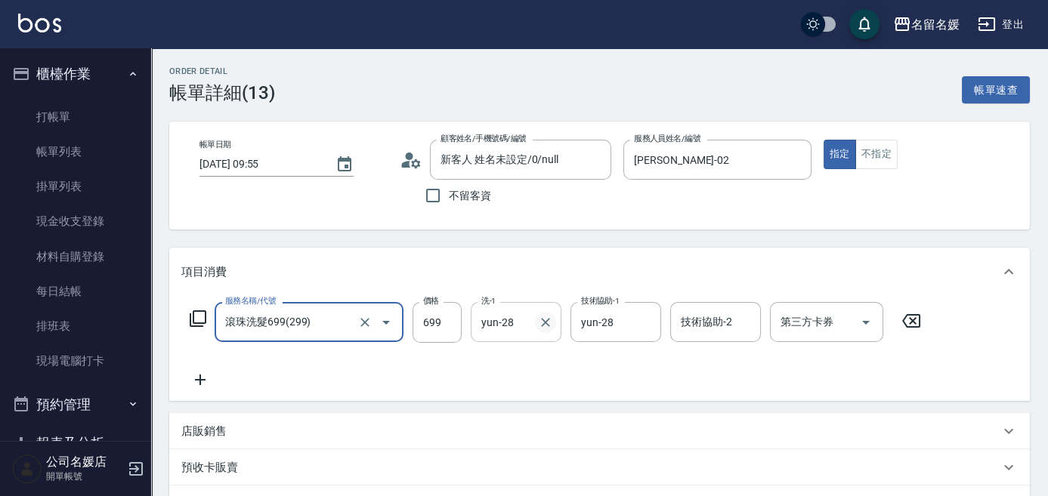
click at [542, 320] on icon "Clear" at bounding box center [545, 322] width 9 height 9
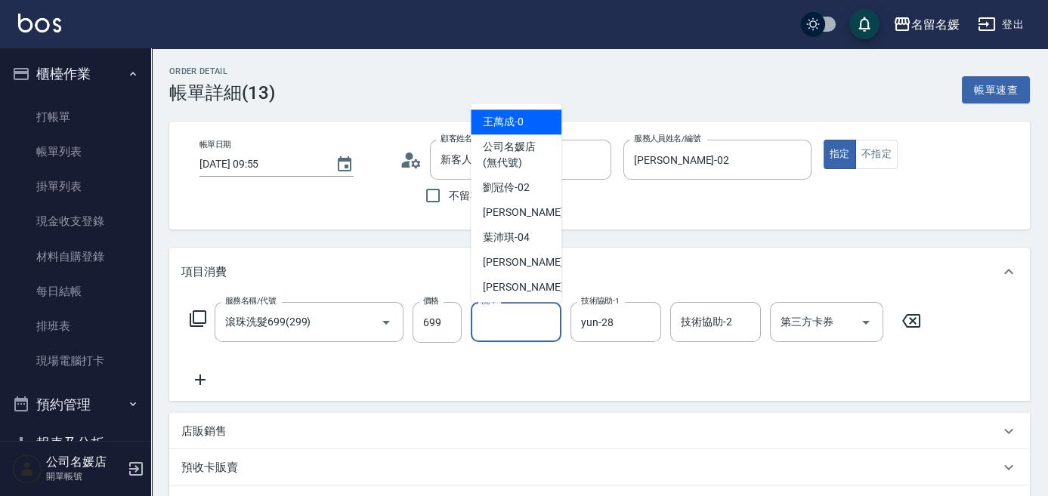
click at [513, 329] on input "洗-1" at bounding box center [515, 322] width 77 height 26
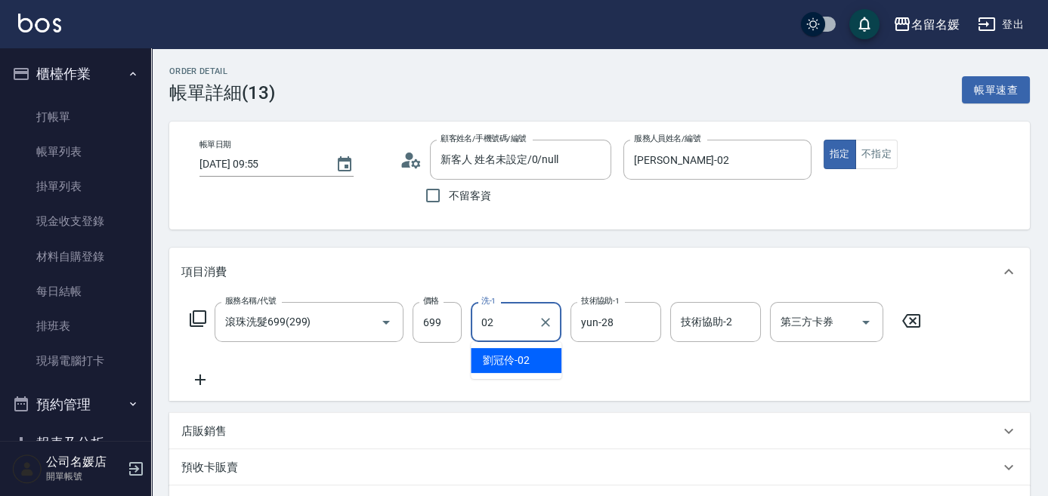
type input "[PERSON_NAME]-02"
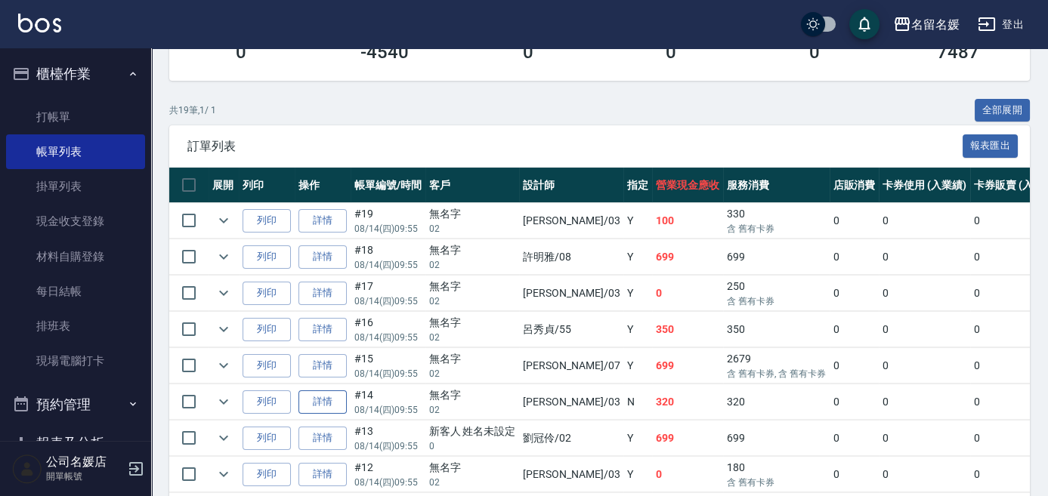
scroll to position [343, 0]
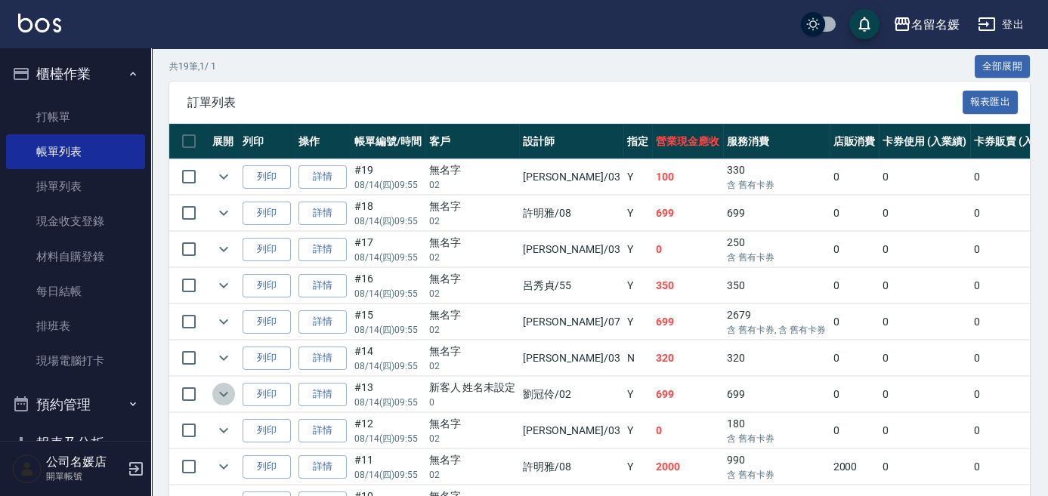
click at [222, 394] on icon "expand row" at bounding box center [224, 394] width 18 height 18
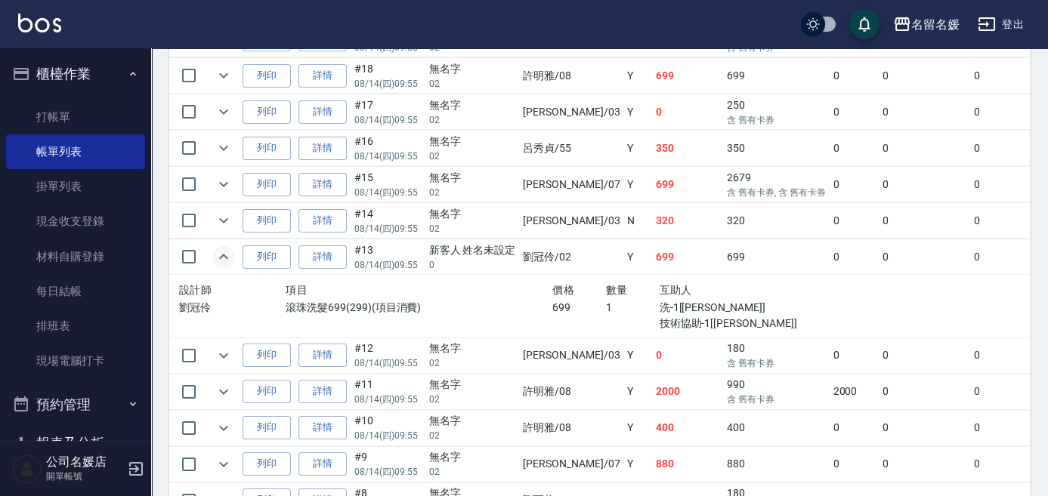
scroll to position [549, 0]
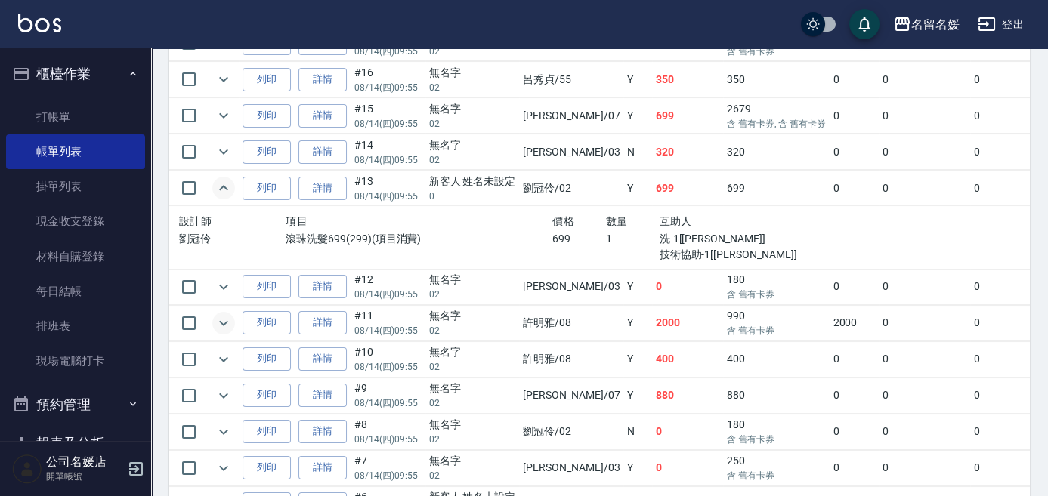
click at [221, 320] on icon "expand row" at bounding box center [223, 322] width 9 height 5
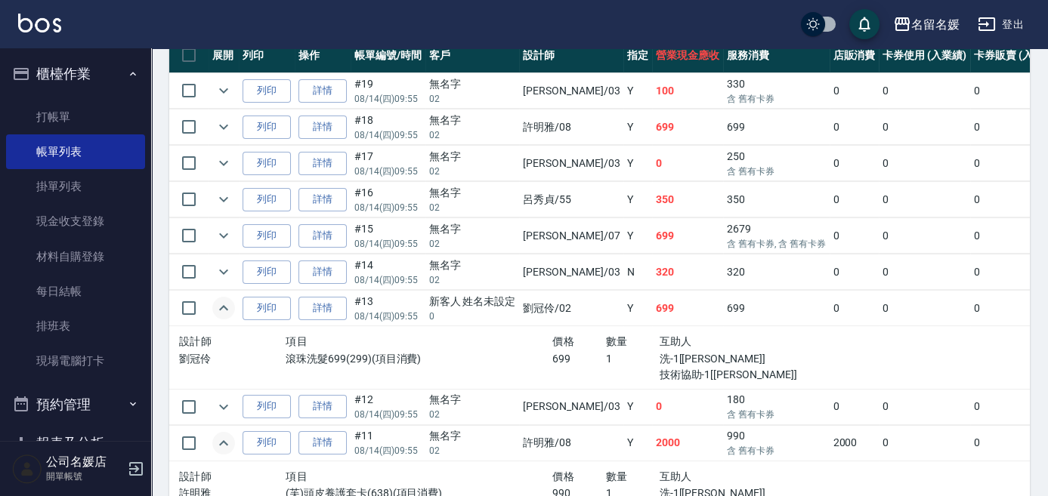
scroll to position [348, 0]
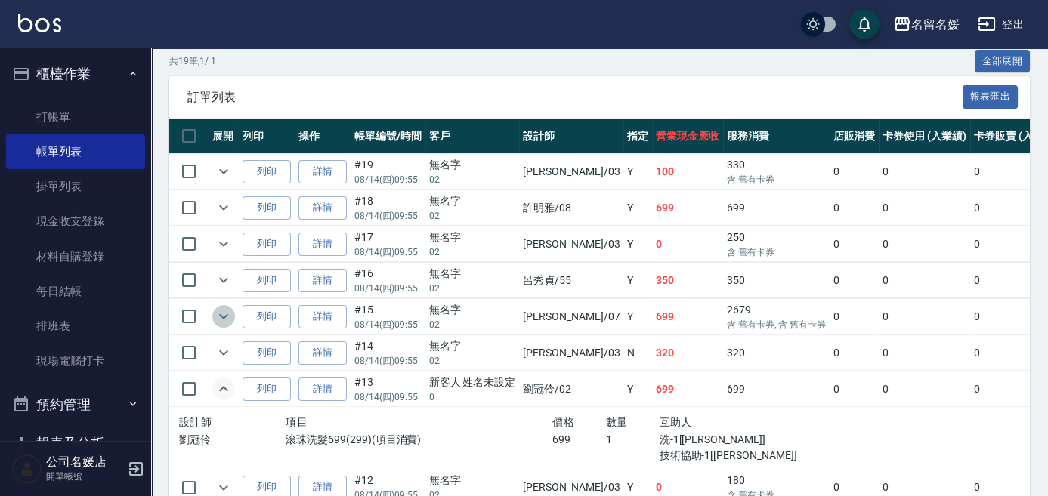
click at [230, 313] on icon "expand row" at bounding box center [224, 316] width 18 height 18
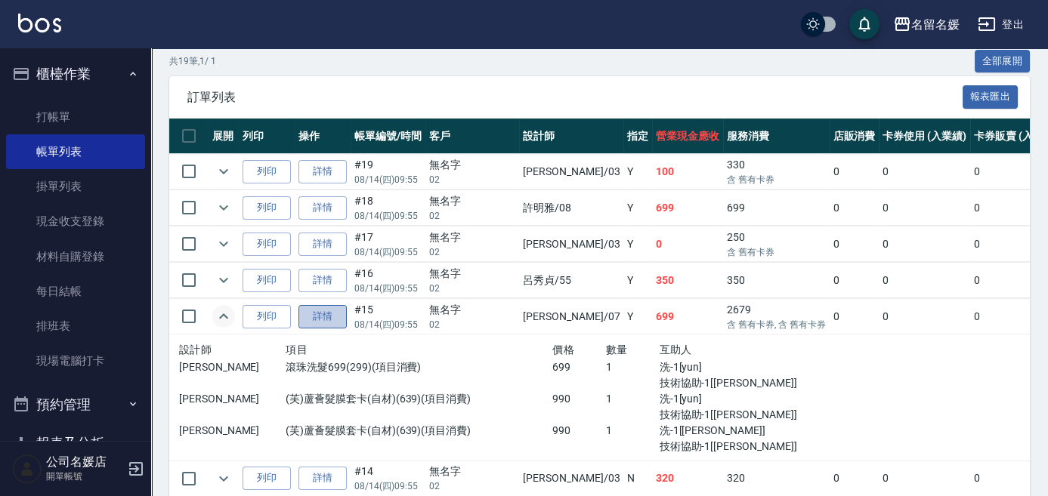
click at [330, 315] on link "詳情" at bounding box center [322, 316] width 48 height 23
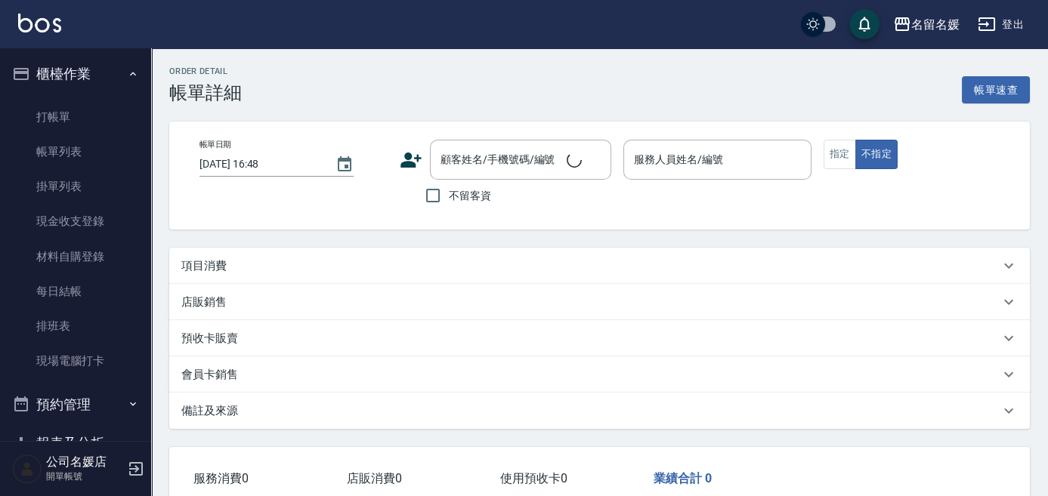
type input "[DATE] 09:55"
type input "[PERSON_NAME]-07"
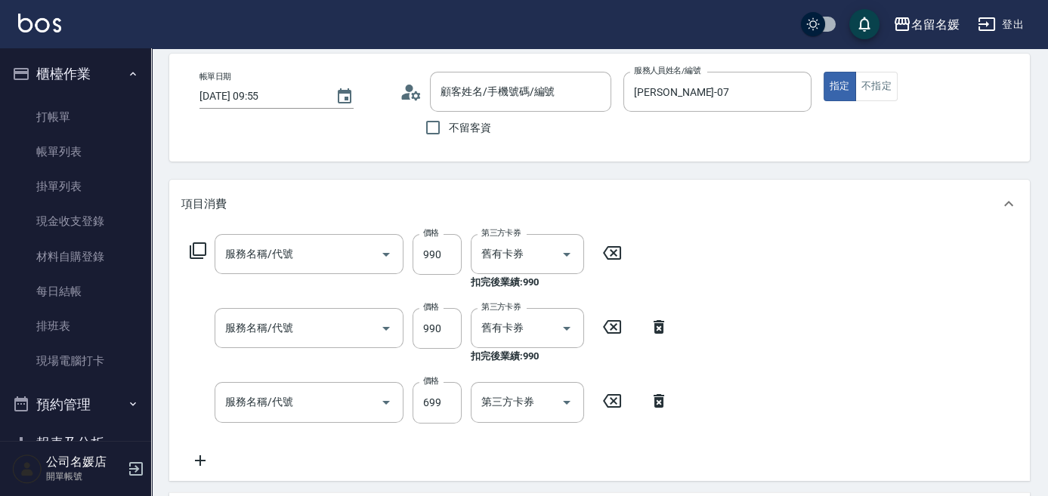
scroll to position [137, 0]
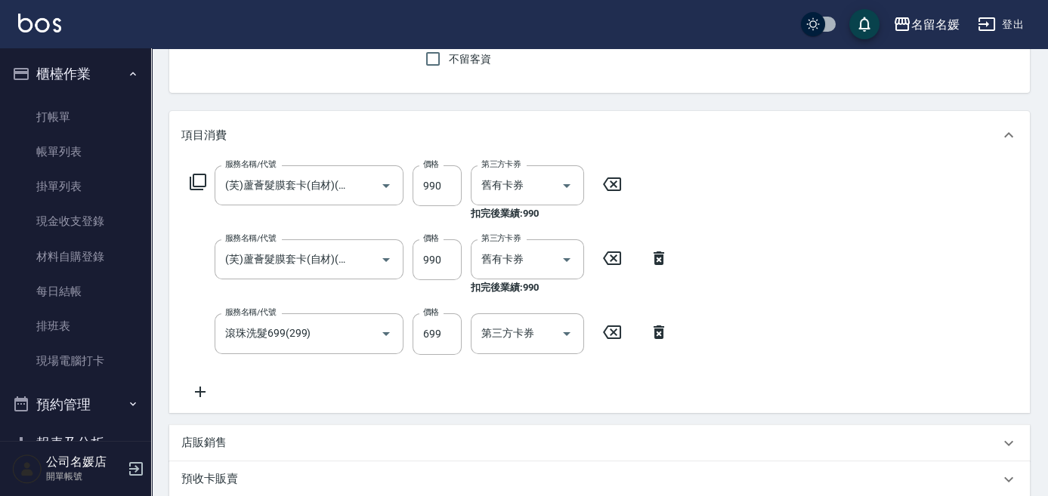
type input "無名字/02/null"
type input "(芙)蘆薈髮膜套卡(自材)(639)"
type input "滾珠洗髮699(299)"
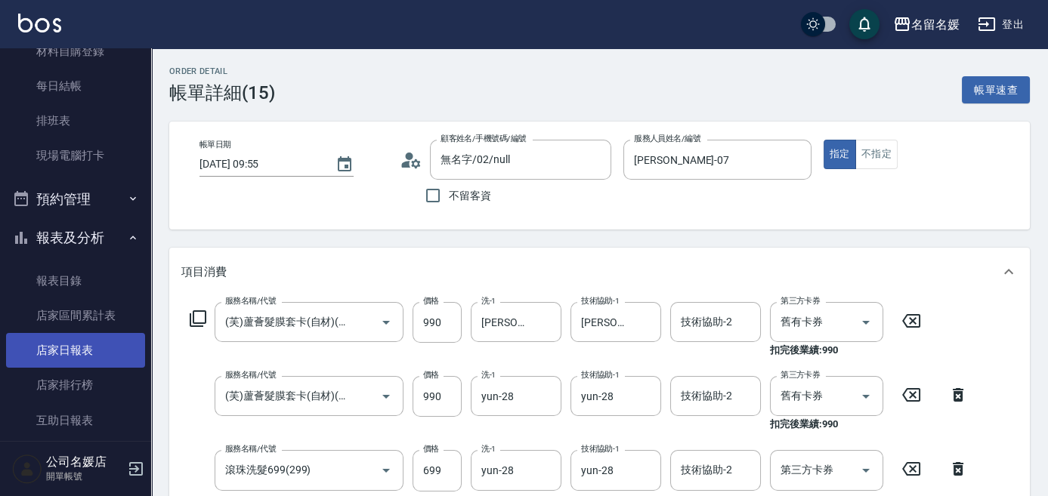
scroll to position [274, 0]
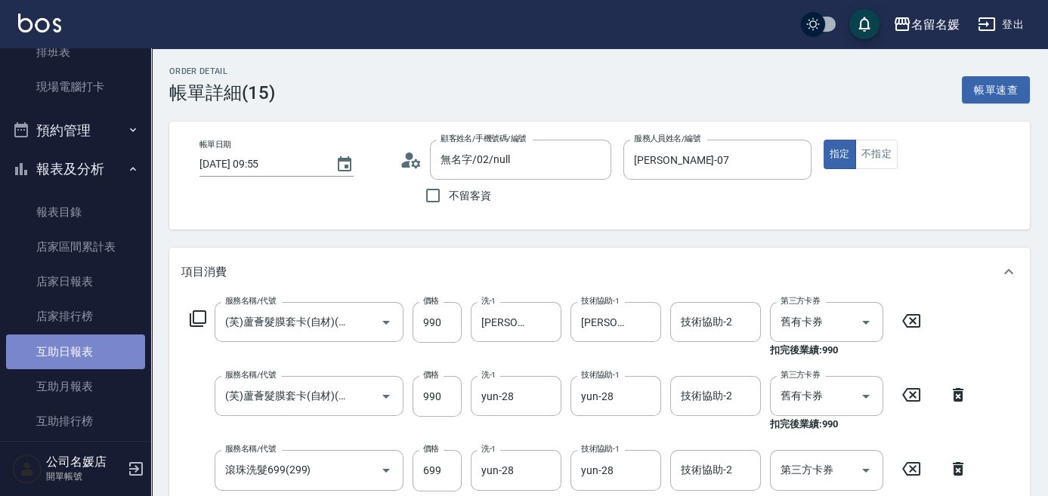
click at [92, 354] on link "互助日報表" at bounding box center [75, 352] width 139 height 35
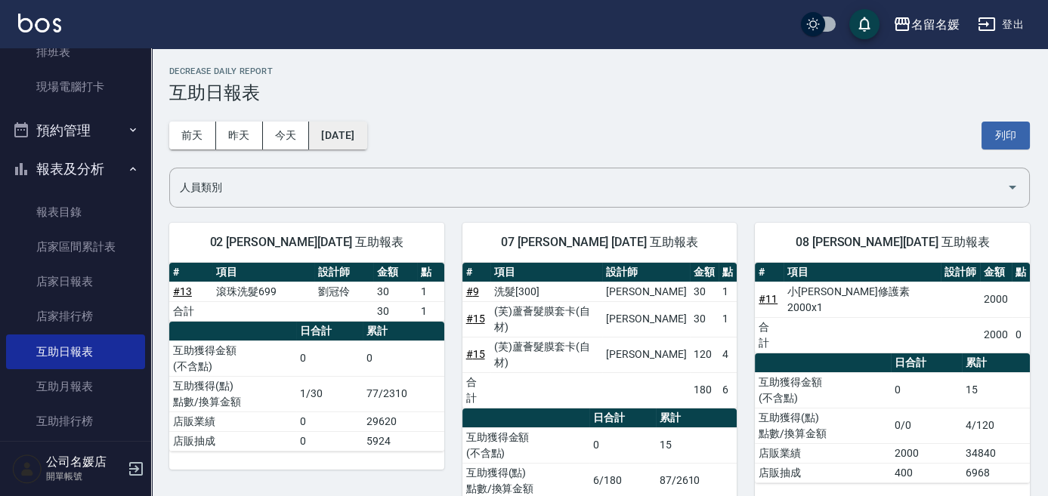
click at [314, 136] on button "[DATE]" at bounding box center [337, 136] width 57 height 28
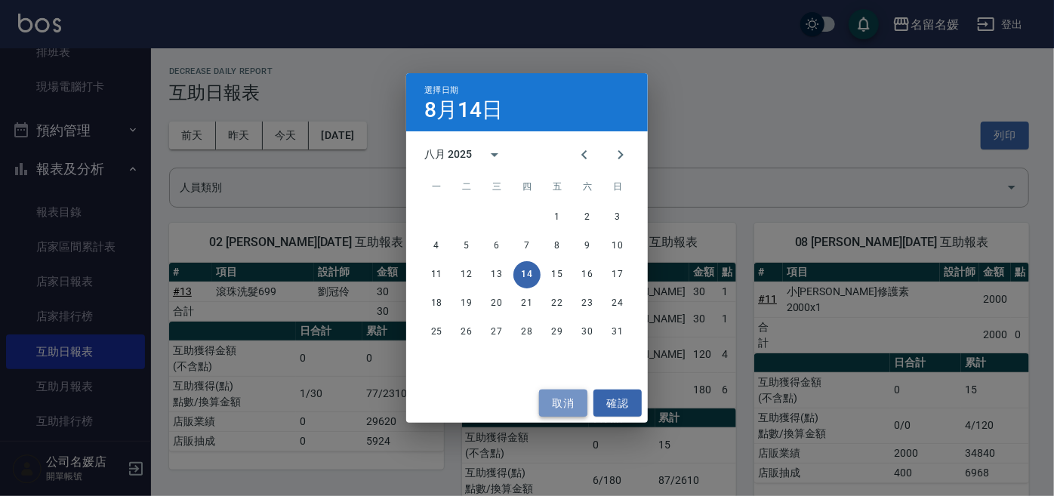
click at [572, 403] on button "取消" at bounding box center [563, 404] width 48 height 28
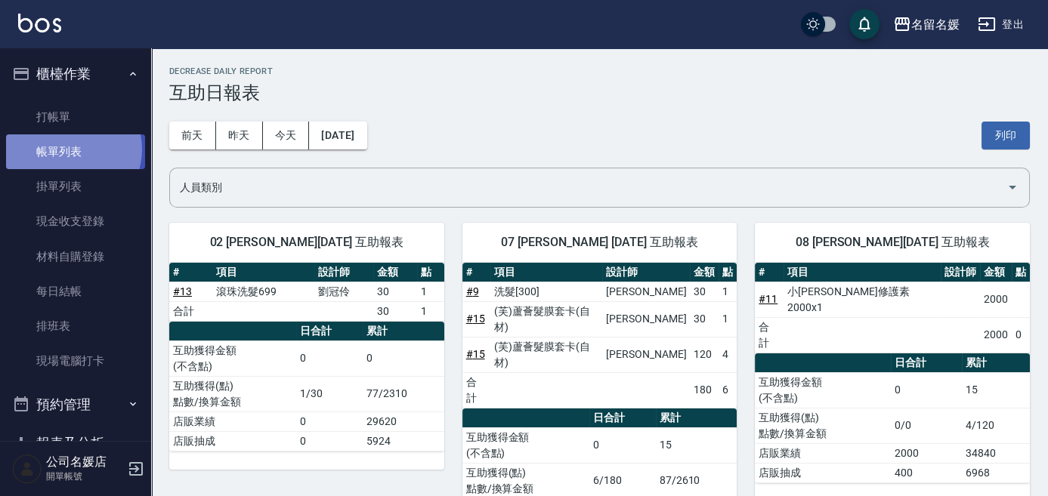
click at [70, 150] on link "帳單列表" at bounding box center [75, 151] width 139 height 35
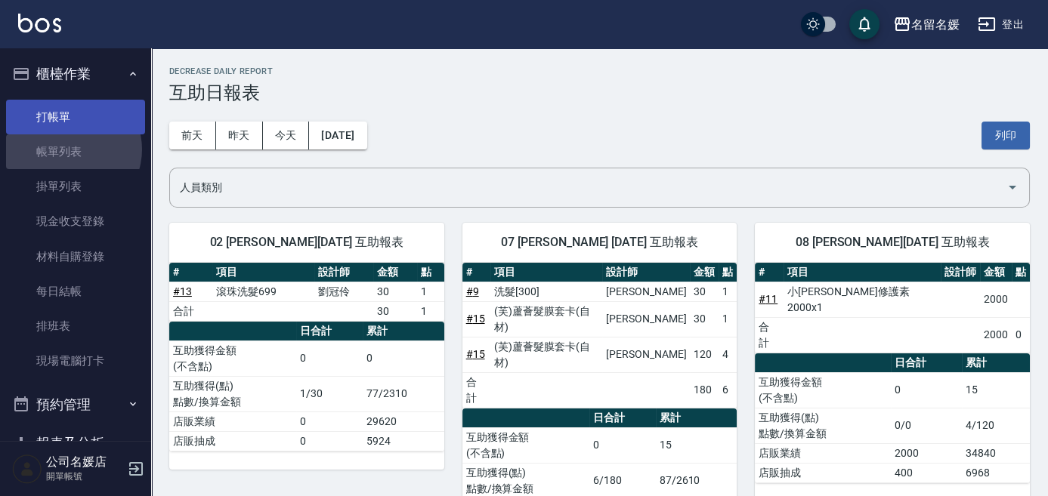
click at [93, 121] on link "打帳單" at bounding box center [75, 117] width 139 height 35
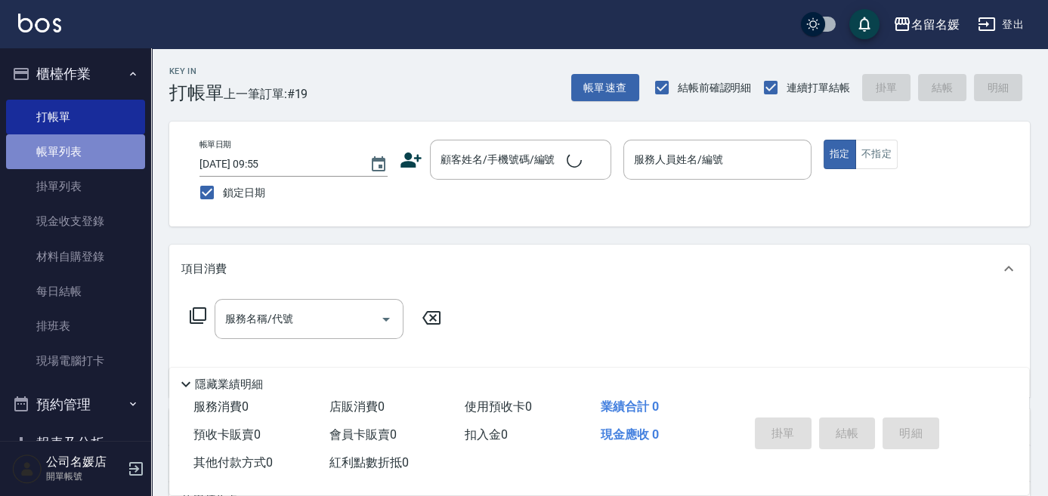
click at [91, 147] on link "帳單列表" at bounding box center [75, 151] width 139 height 35
click at [89, 156] on link "帳單列表" at bounding box center [75, 151] width 139 height 35
click at [94, 153] on link "帳單列表" at bounding box center [75, 151] width 139 height 35
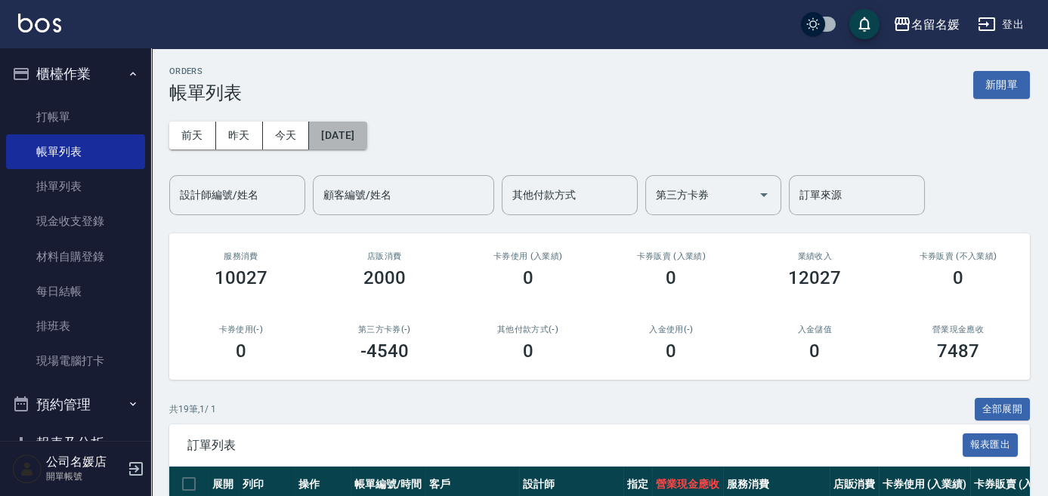
click at [326, 135] on button "[DATE]" at bounding box center [337, 136] width 57 height 28
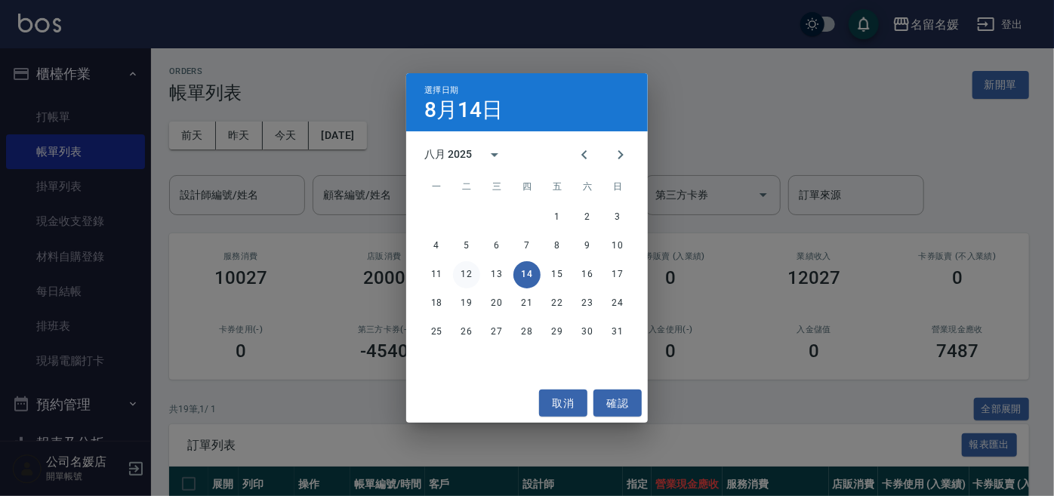
click at [474, 274] on button "12" at bounding box center [466, 274] width 27 height 27
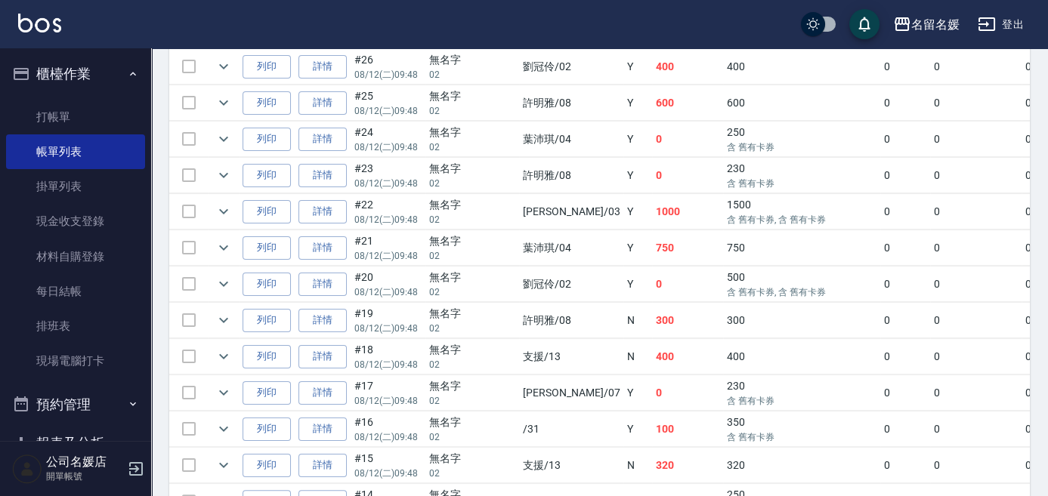
scroll to position [1098, 0]
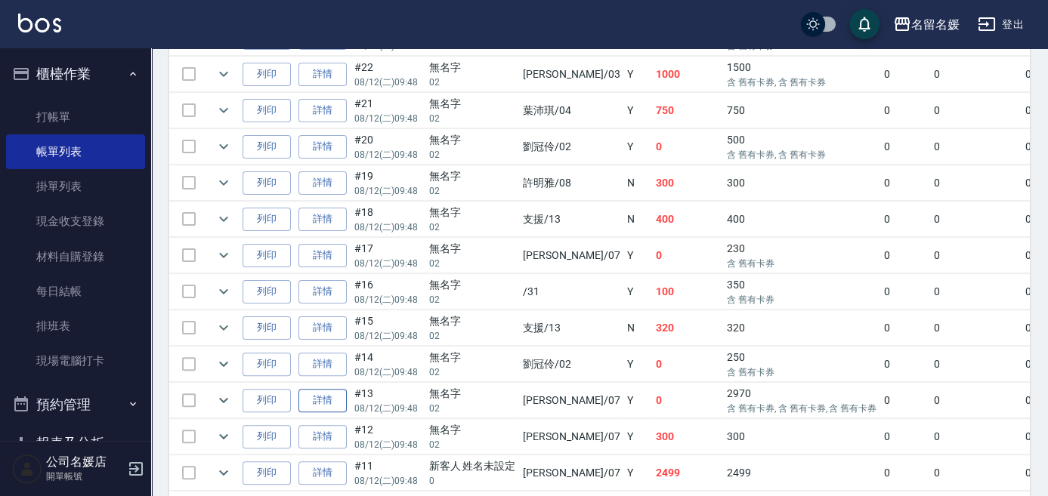
click at [328, 389] on link "詳情" at bounding box center [322, 400] width 48 height 23
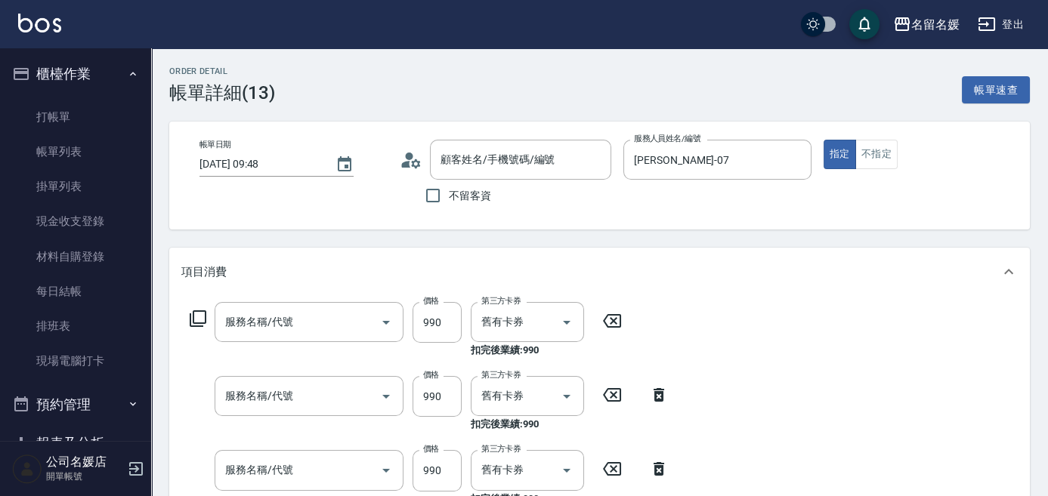
type input "[DATE] 09:48"
type input "[PERSON_NAME]-07"
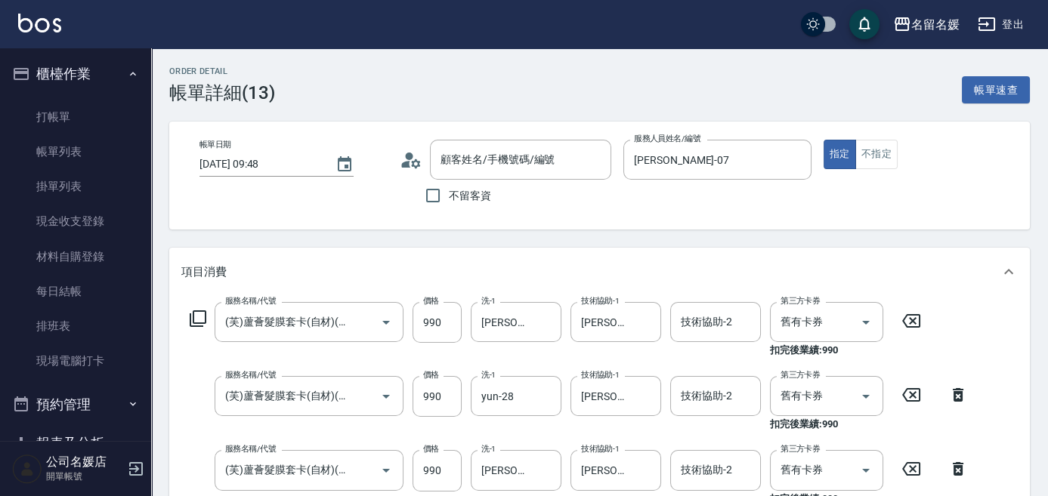
type input "(芙)蘆薈髮膜套卡(自材)(639)"
type input "無名字/02/null"
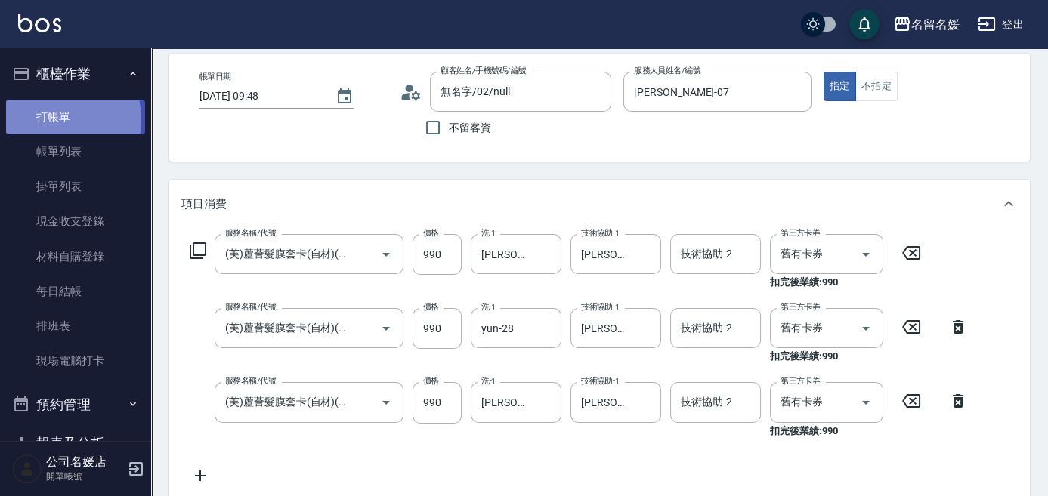
click at [51, 119] on link "打帳單" at bounding box center [75, 117] width 139 height 35
